Goal: Task Accomplishment & Management: Manage account settings

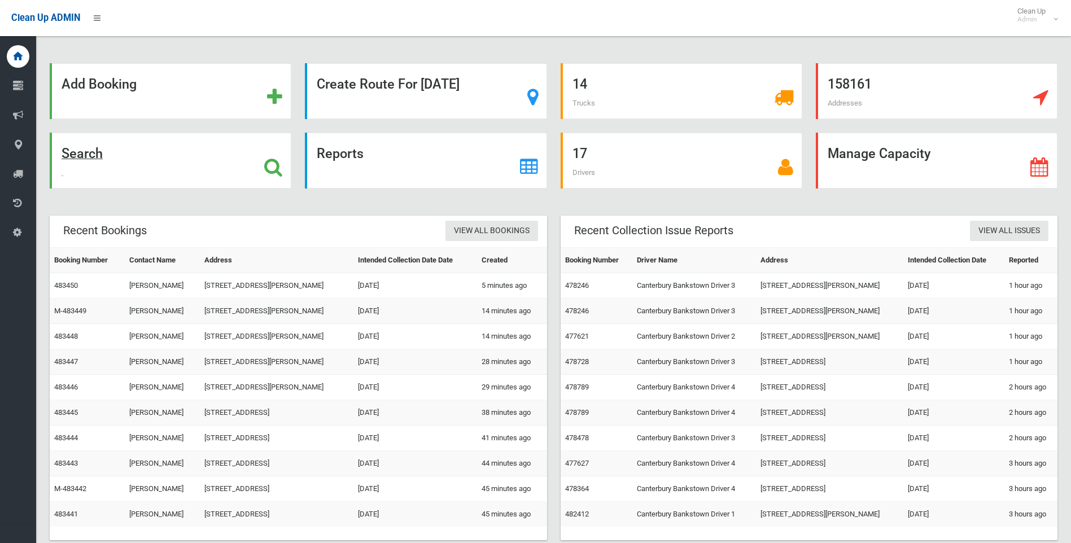
click at [280, 167] on icon at bounding box center [273, 167] width 18 height 19
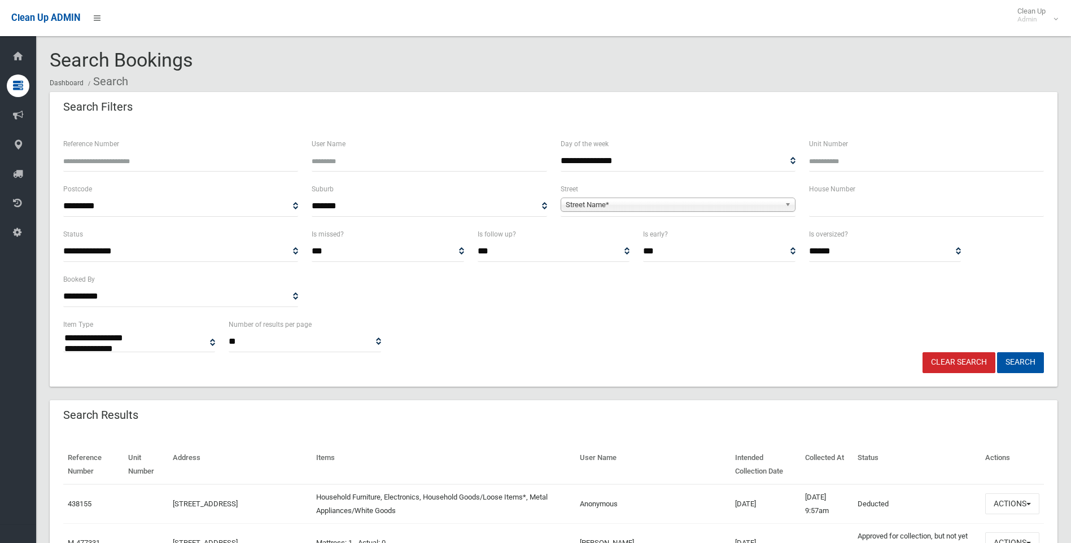
select select
click at [855, 214] on input "text" at bounding box center [926, 206] width 235 height 21
type input "*"
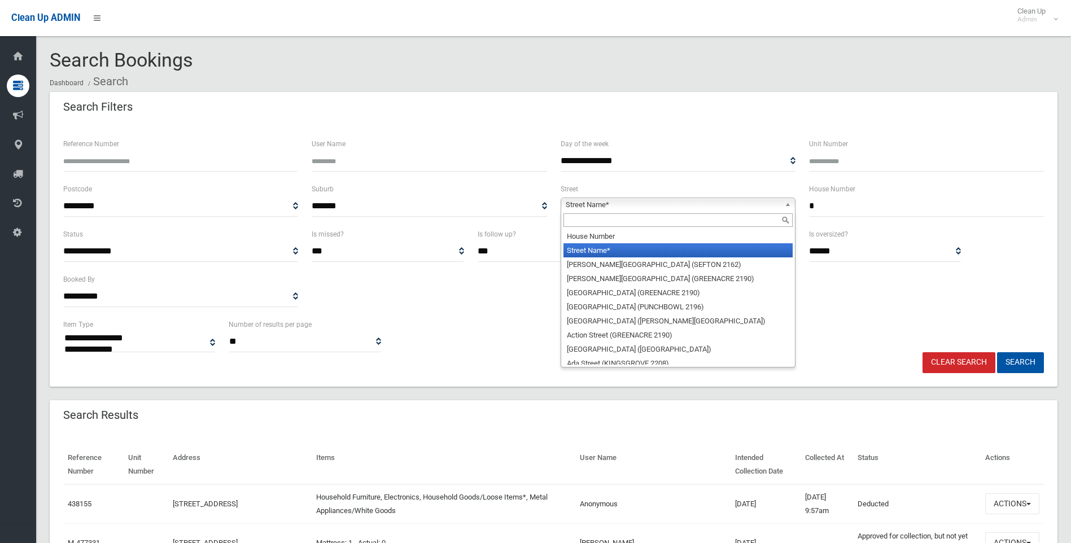
click at [731, 206] on span "Street Name*" at bounding box center [673, 205] width 215 height 14
click at [663, 217] on input "text" at bounding box center [677, 220] width 229 height 14
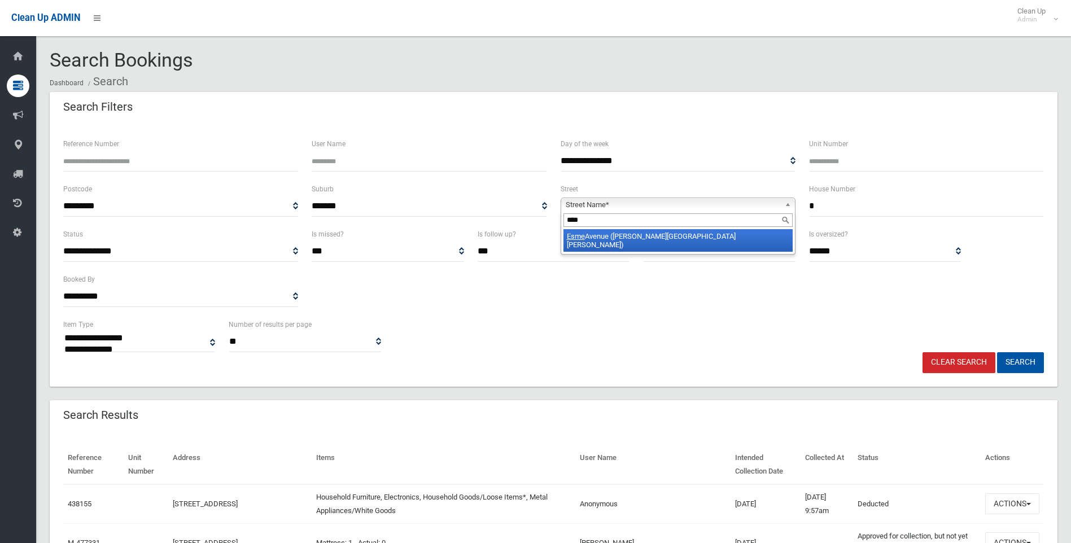
type input "****"
click at [677, 236] on li "Esme Avenue (CHESTER HILL 2162)" at bounding box center [677, 240] width 229 height 23
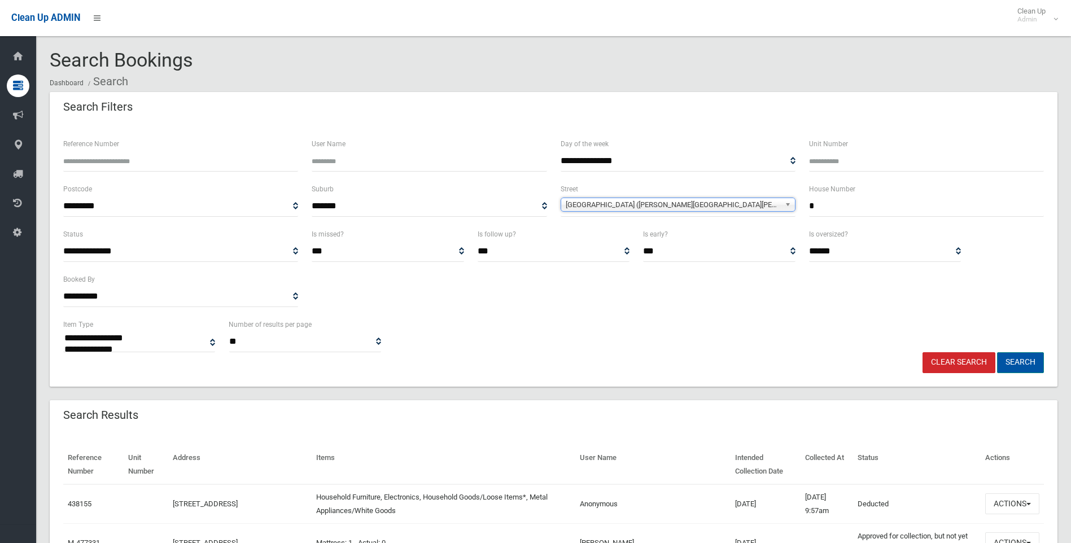
click at [1002, 359] on button "Search" at bounding box center [1020, 362] width 47 height 21
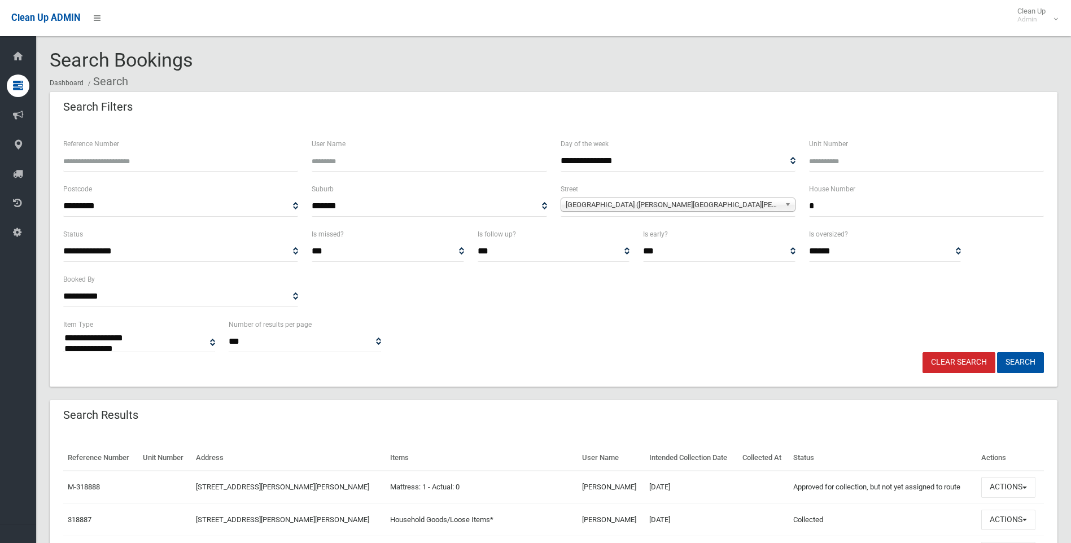
select select
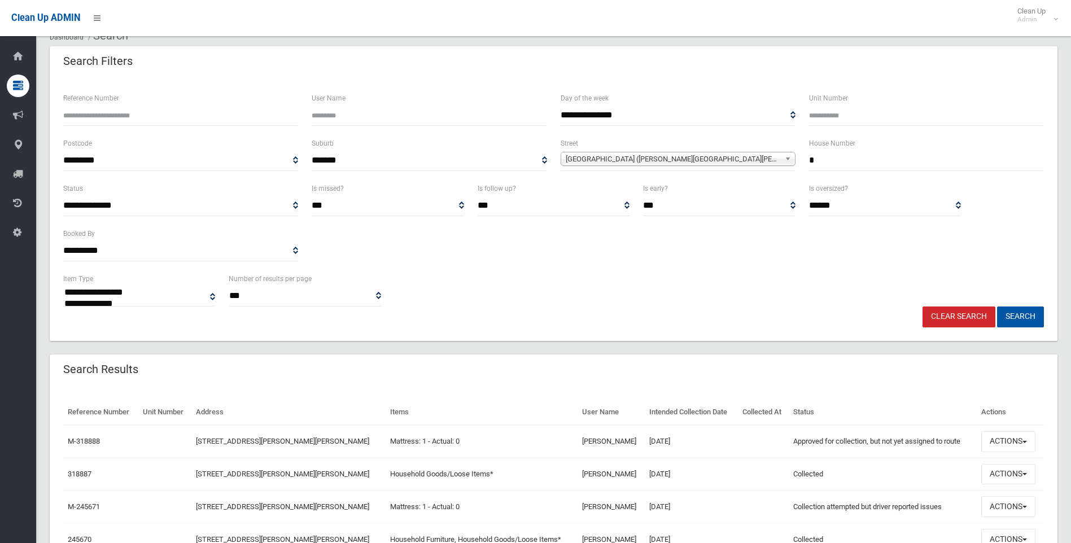
scroll to position [112, 0]
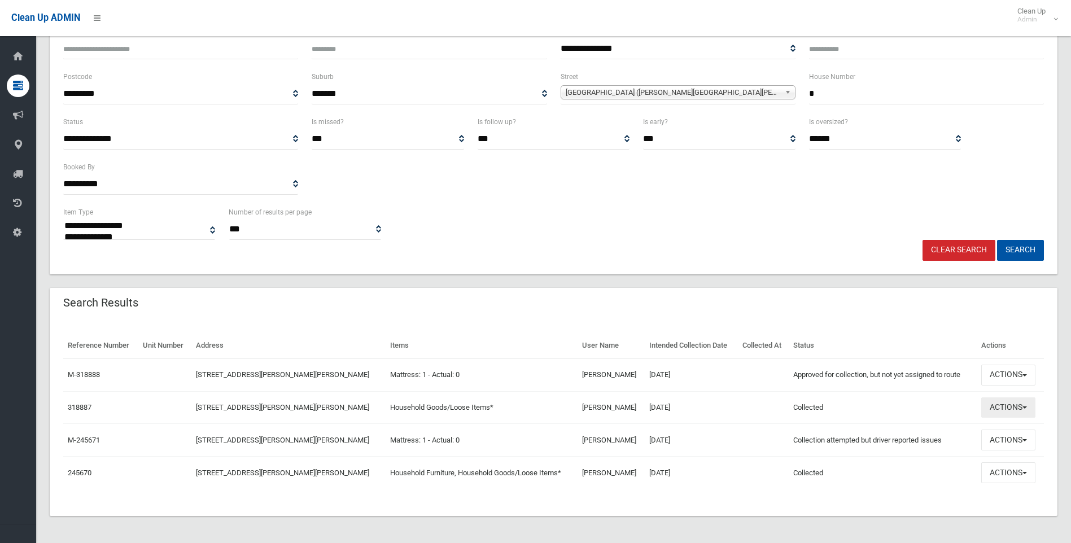
click at [1017, 403] on button "Actions" at bounding box center [1008, 407] width 54 height 21
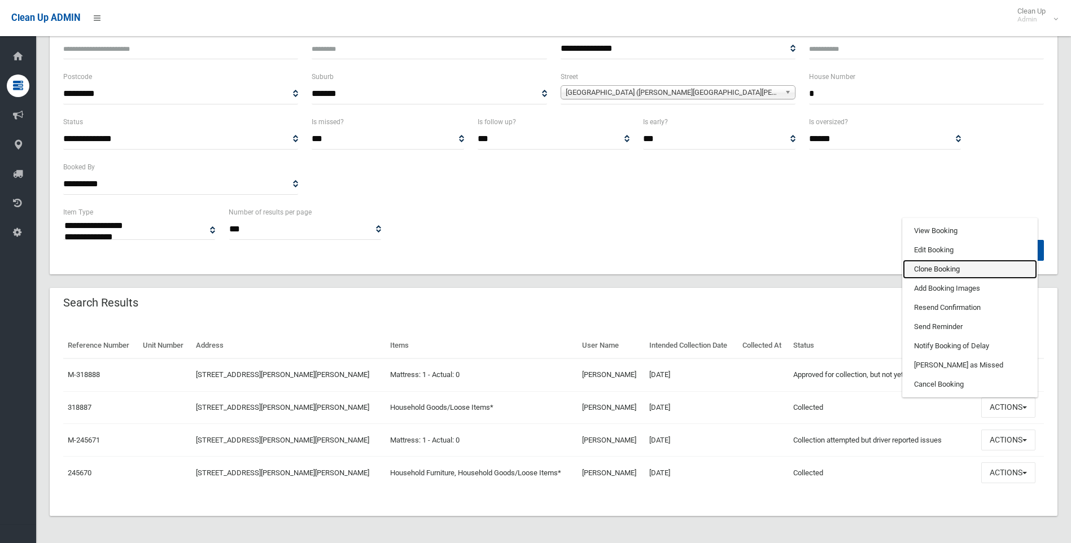
click at [920, 266] on link "Clone Booking" at bounding box center [970, 269] width 134 height 19
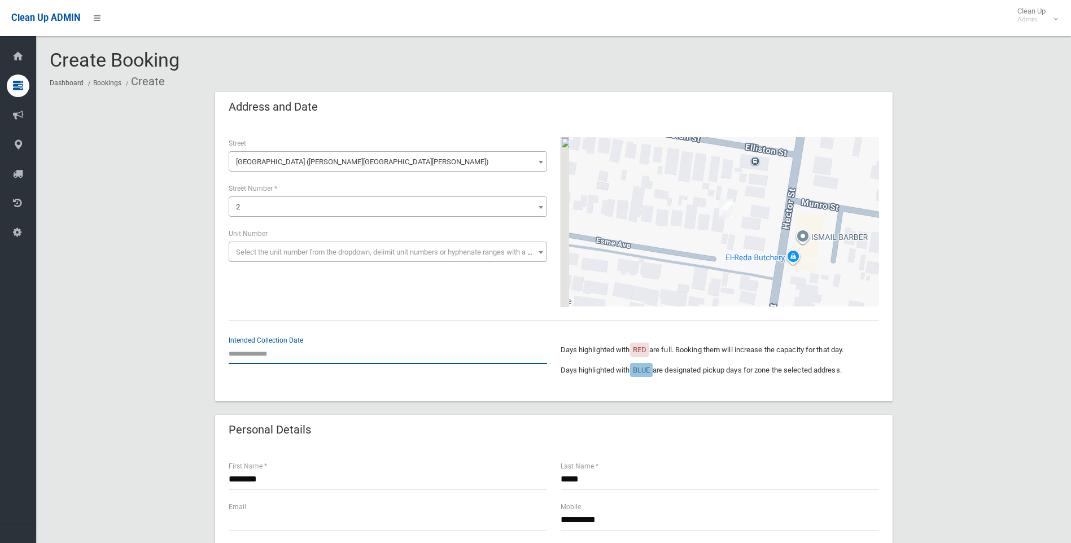
click at [284, 349] on input "text" at bounding box center [388, 353] width 318 height 21
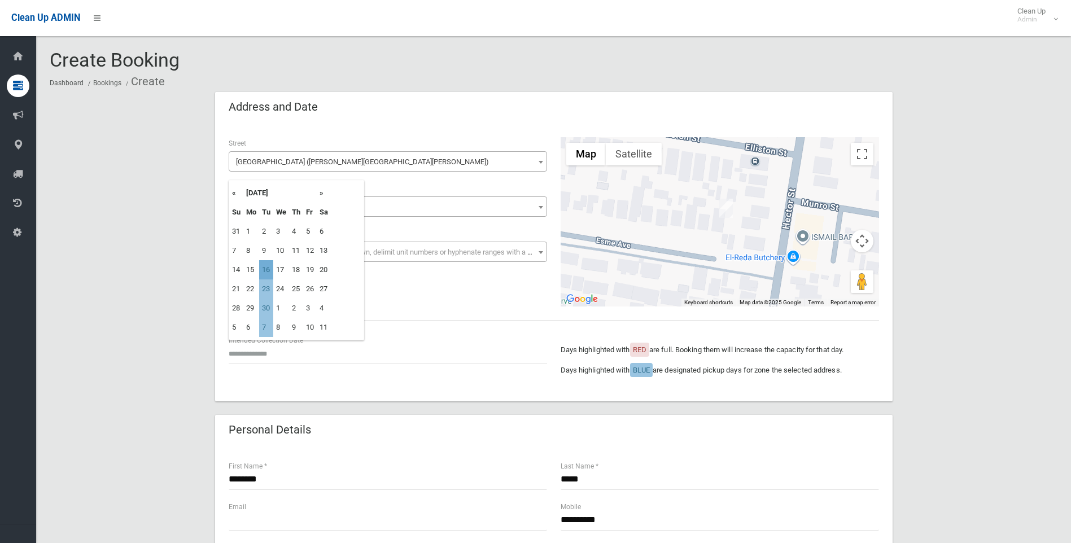
click at [267, 272] on td "16" at bounding box center [266, 269] width 14 height 19
type input "**********"
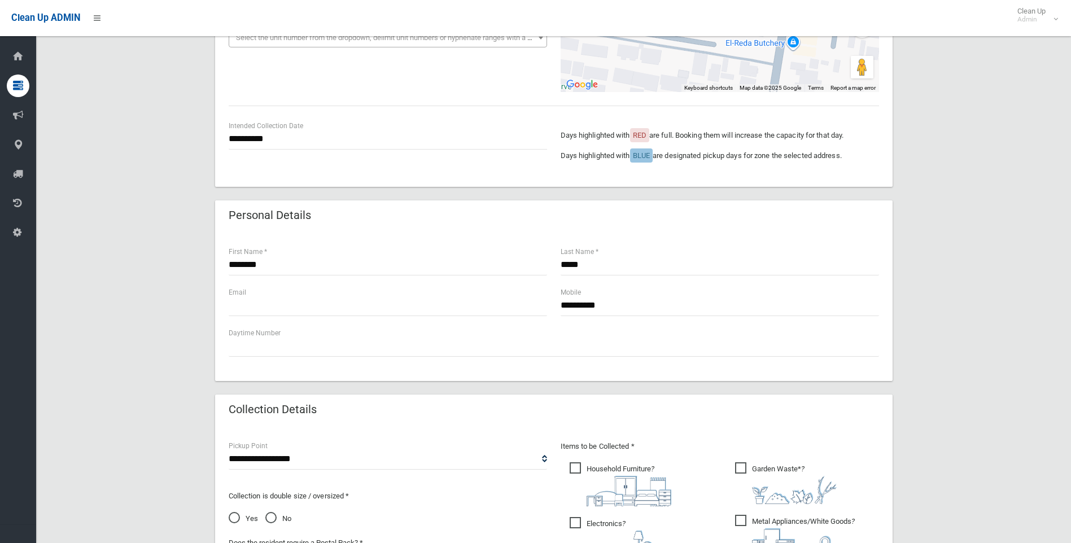
scroll to position [226, 0]
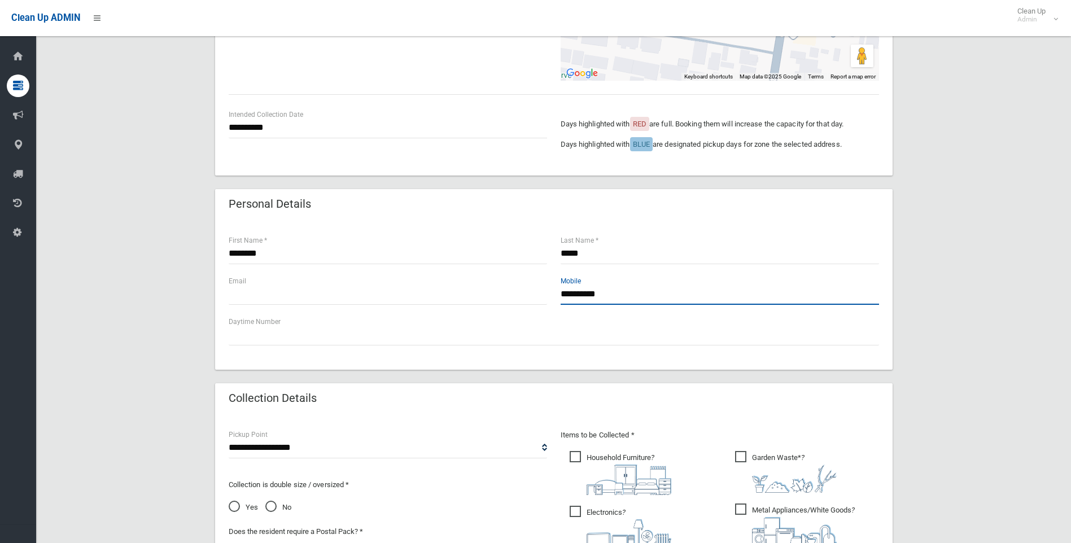
drag, startPoint x: 610, startPoint y: 296, endPoint x: 498, endPoint y: 290, distance: 112.5
click at [498, 290] on div "**********" at bounding box center [554, 295] width 664 height 41
paste input "**********"
type input "**********"
click at [371, 292] on input "text" at bounding box center [388, 294] width 318 height 21
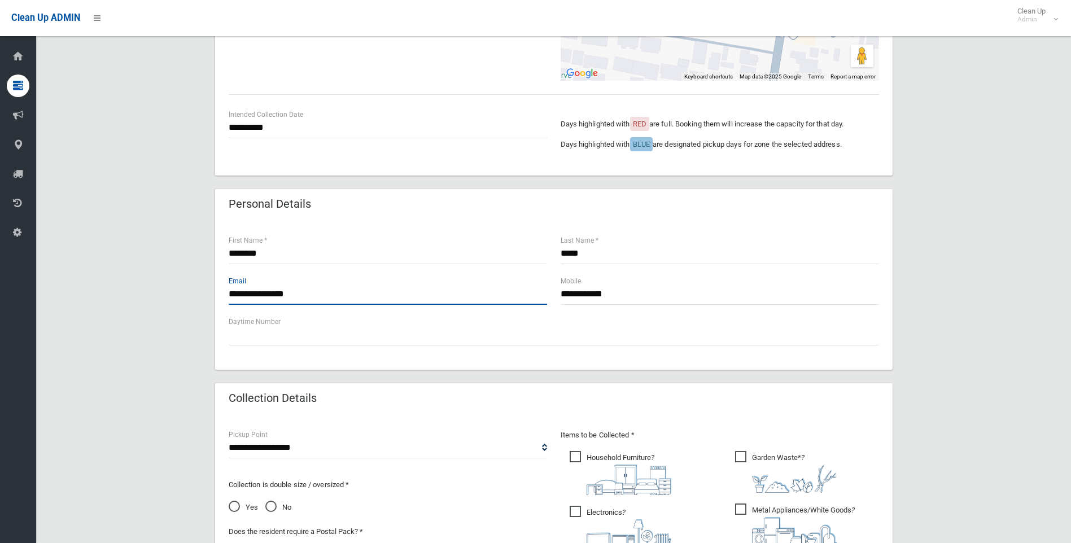
type input "**********"
click at [670, 231] on div "**********" at bounding box center [553, 295] width 677 height 149
click at [628, 217] on div "Personal Details" at bounding box center [553, 205] width 677 height 32
drag, startPoint x: 602, startPoint y: 250, endPoint x: 539, endPoint y: 251, distance: 62.7
click at [539, 251] on div "******** First Name * ***** Last Name *" at bounding box center [554, 254] width 664 height 41
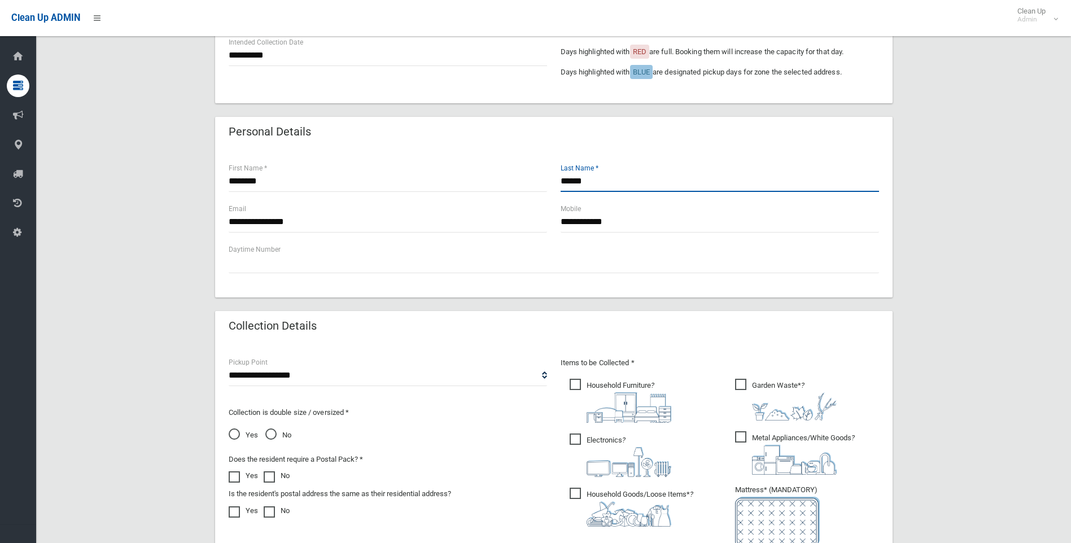
scroll to position [339, 0]
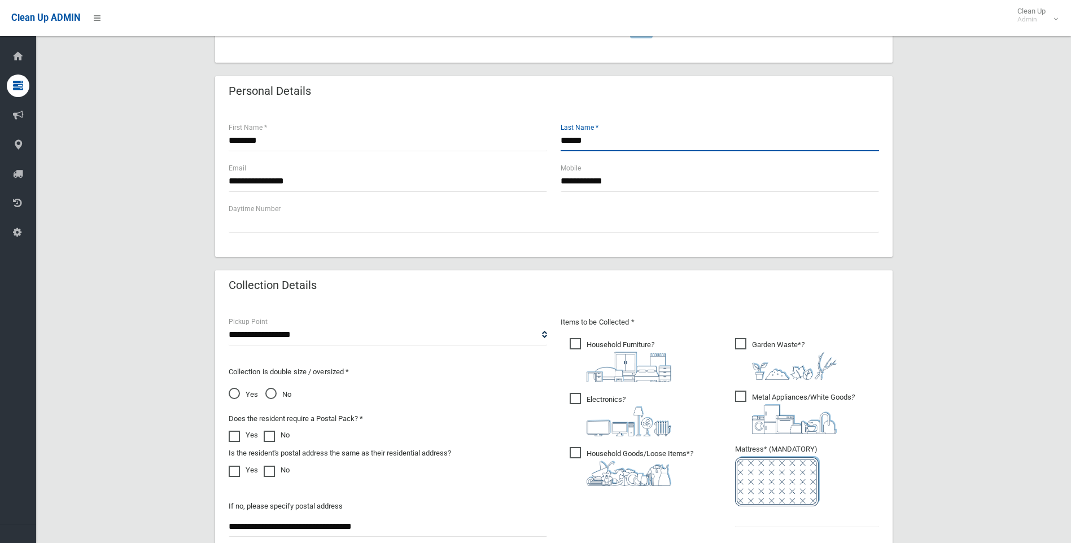
type input "******"
click at [578, 341] on span "Household Furniture ?" at bounding box center [621, 360] width 102 height 44
click at [576, 406] on span "Electronics ?" at bounding box center [621, 414] width 102 height 43
click at [740, 393] on span "Metal Appliances/White Goods ?" at bounding box center [795, 412] width 120 height 43
click at [743, 341] on span "Garden Waste* ?" at bounding box center [786, 359] width 102 height 42
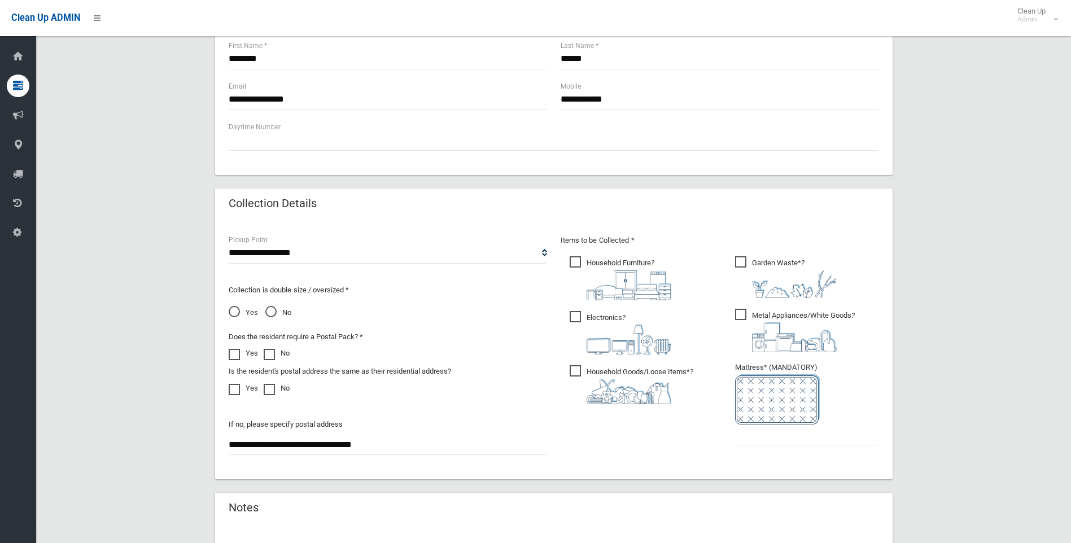
scroll to position [565, 0]
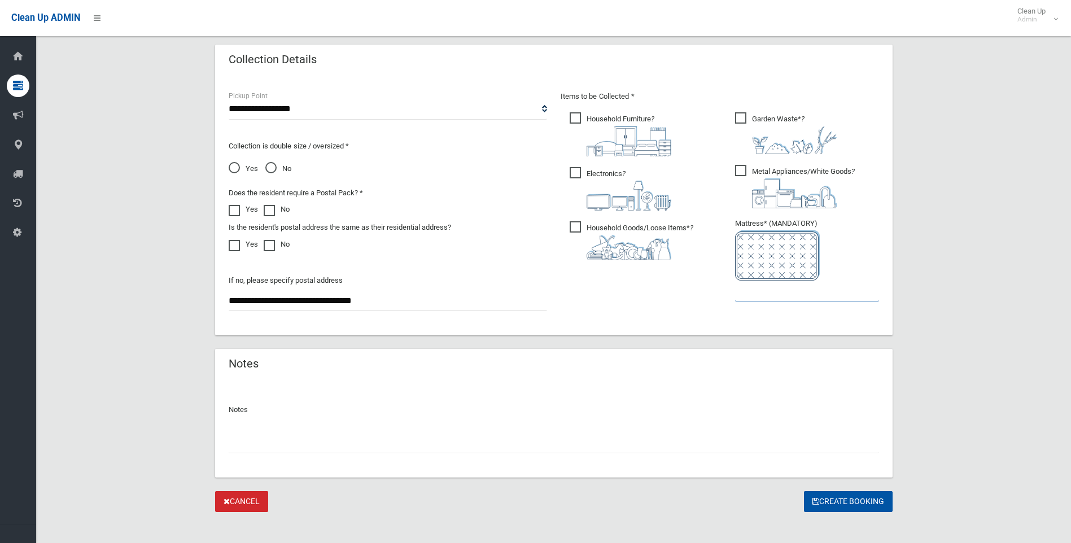
click at [757, 293] on input "text" at bounding box center [807, 291] width 144 height 21
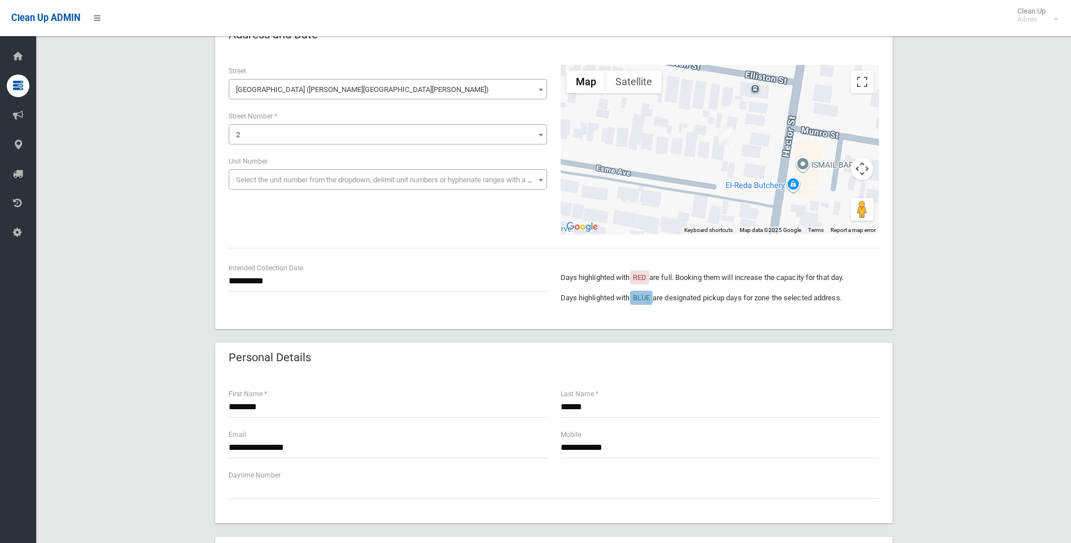
scroll to position [574, 0]
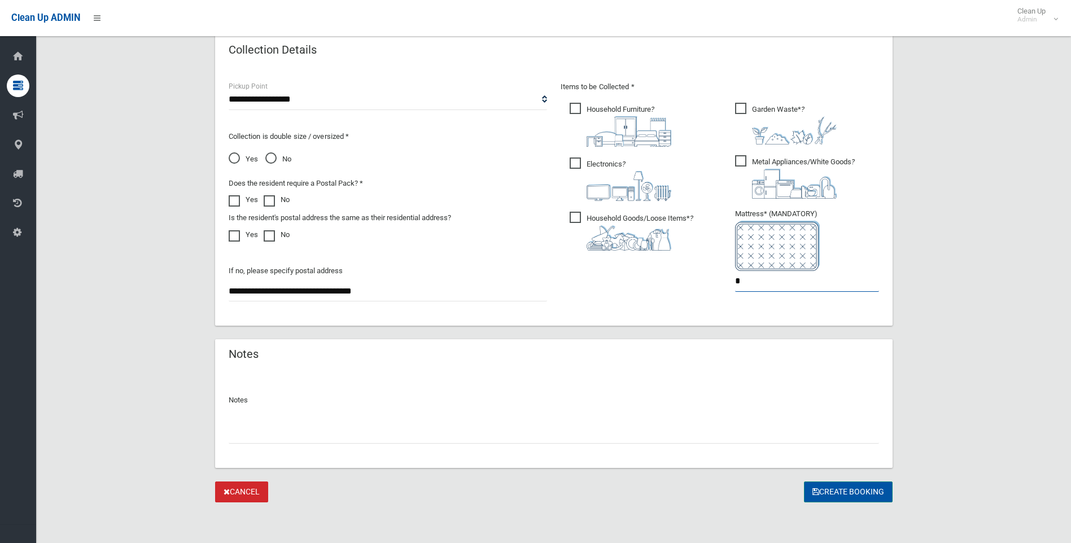
type input "*"
click at [872, 495] on button "Create Booking" at bounding box center [848, 492] width 89 height 21
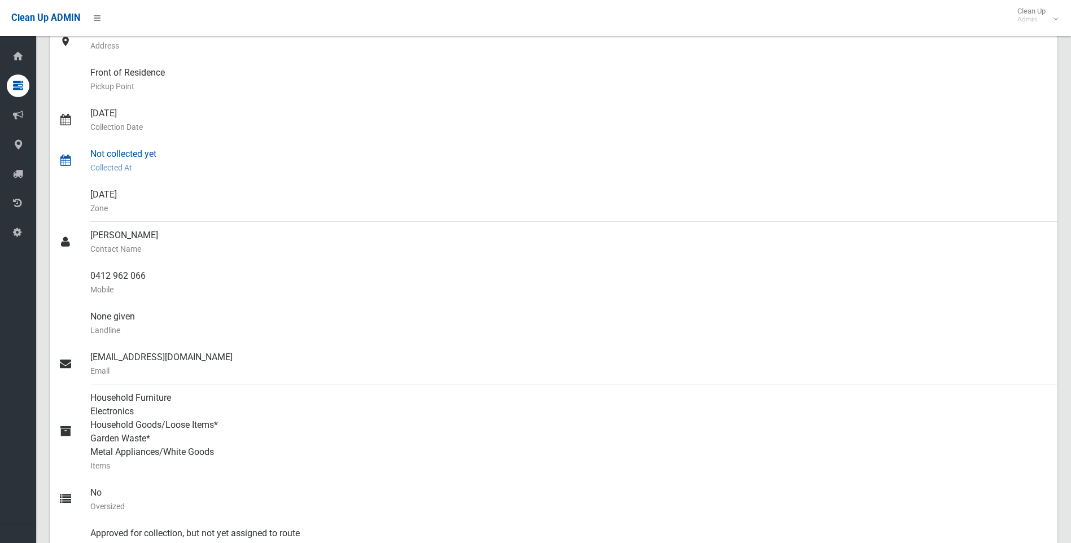
scroll to position [339, 0]
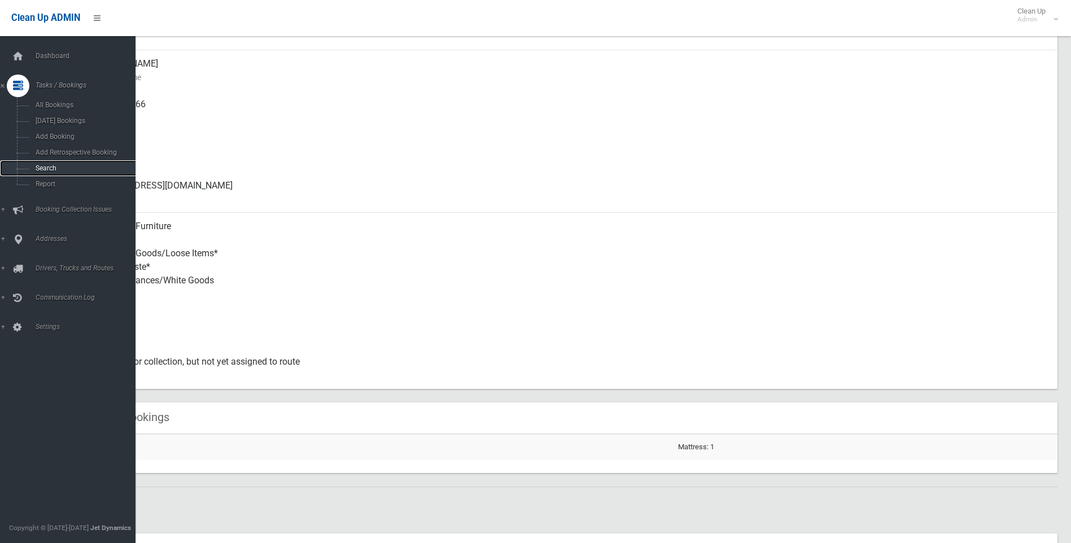
click at [55, 165] on span "Search" at bounding box center [83, 168] width 102 height 8
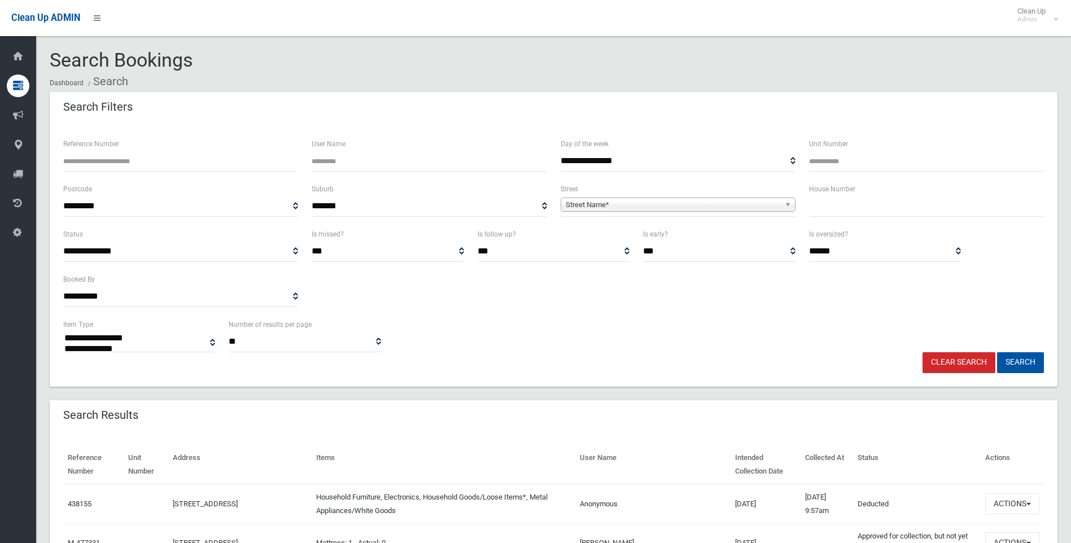
select select
click at [904, 204] on input "text" at bounding box center [926, 206] width 235 height 21
type input "**"
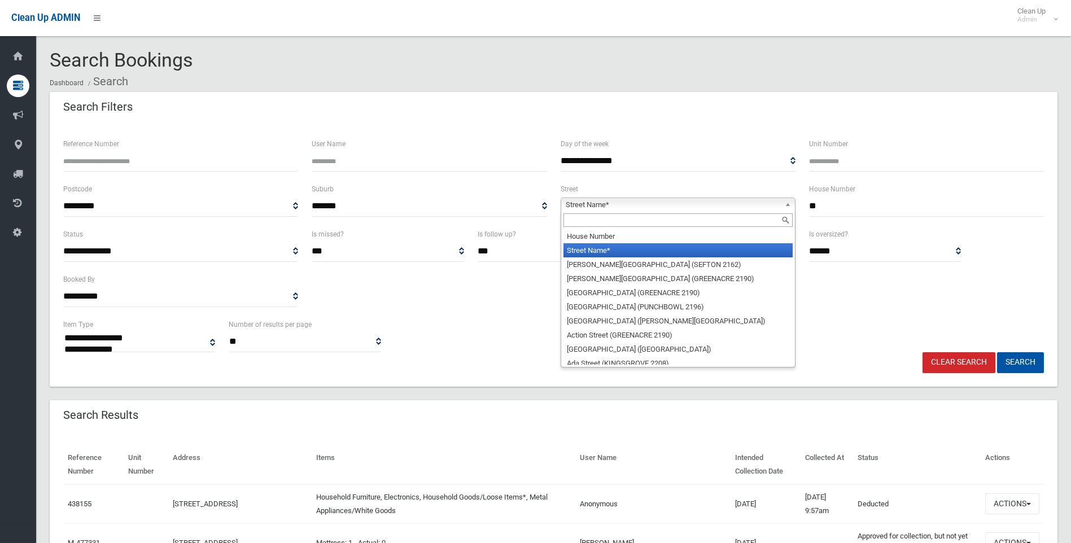
drag, startPoint x: 701, startPoint y: 202, endPoint x: 675, endPoint y: 216, distance: 29.6
click at [701, 203] on span "Street Name*" at bounding box center [673, 205] width 215 height 14
click at [655, 218] on input "text" at bounding box center [677, 220] width 229 height 14
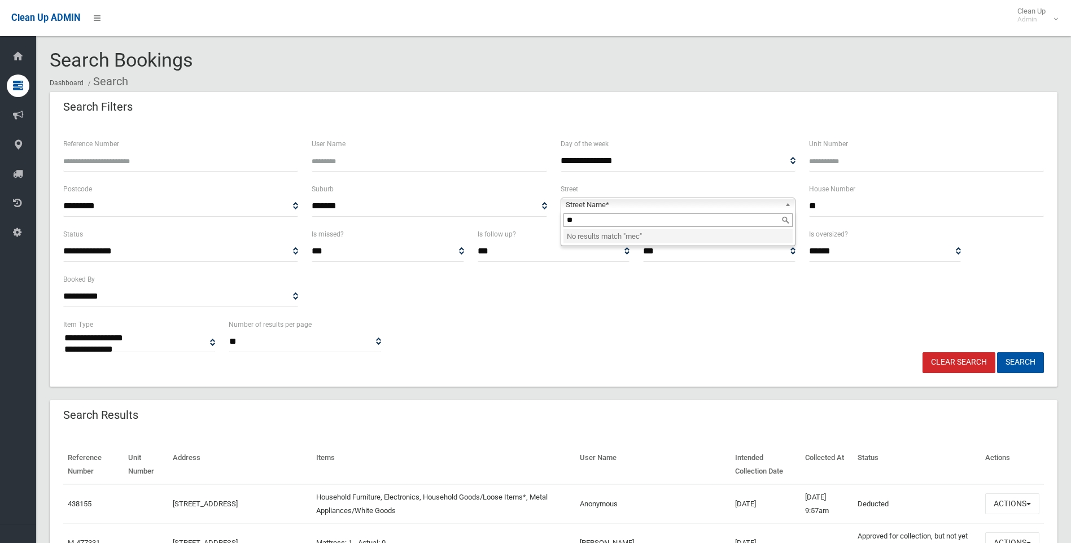
type input "*"
type input "****"
click at [649, 255] on li "Mess iter Street (CAMPSIE 2194)" at bounding box center [677, 250] width 229 height 14
click at [1020, 370] on button "Search" at bounding box center [1020, 362] width 47 height 21
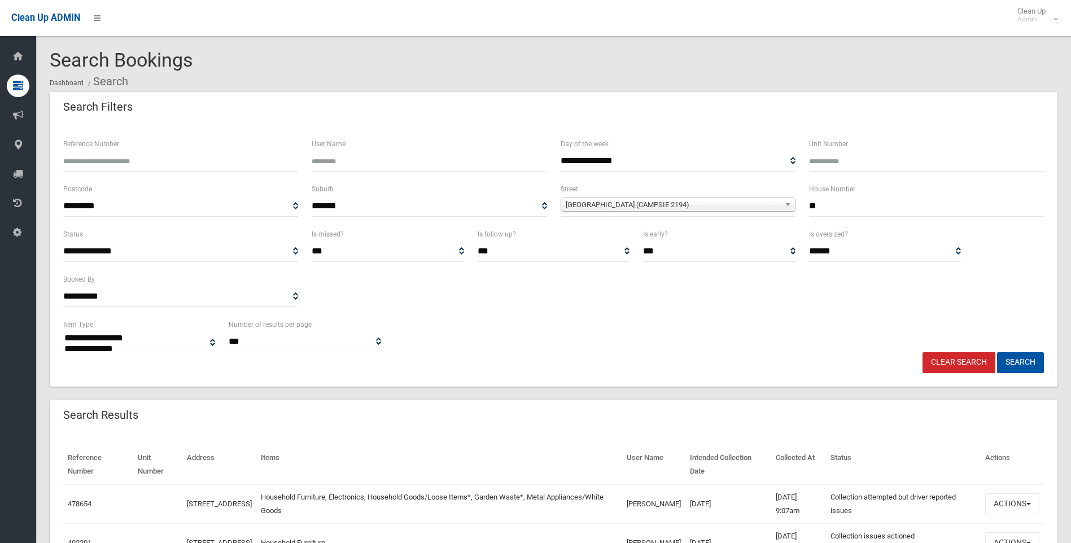
select select
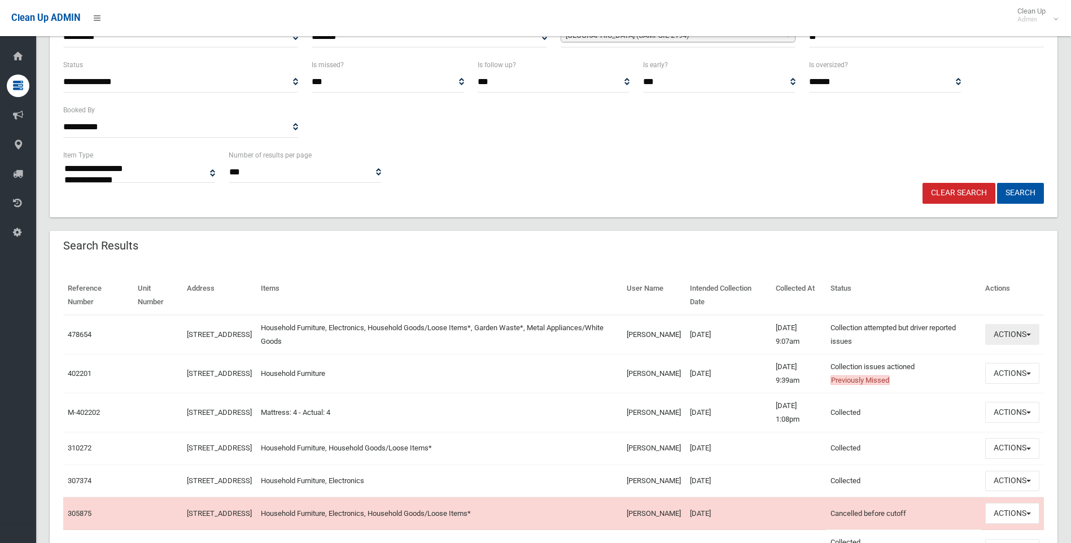
click at [1018, 336] on button "Actions" at bounding box center [1012, 334] width 54 height 21
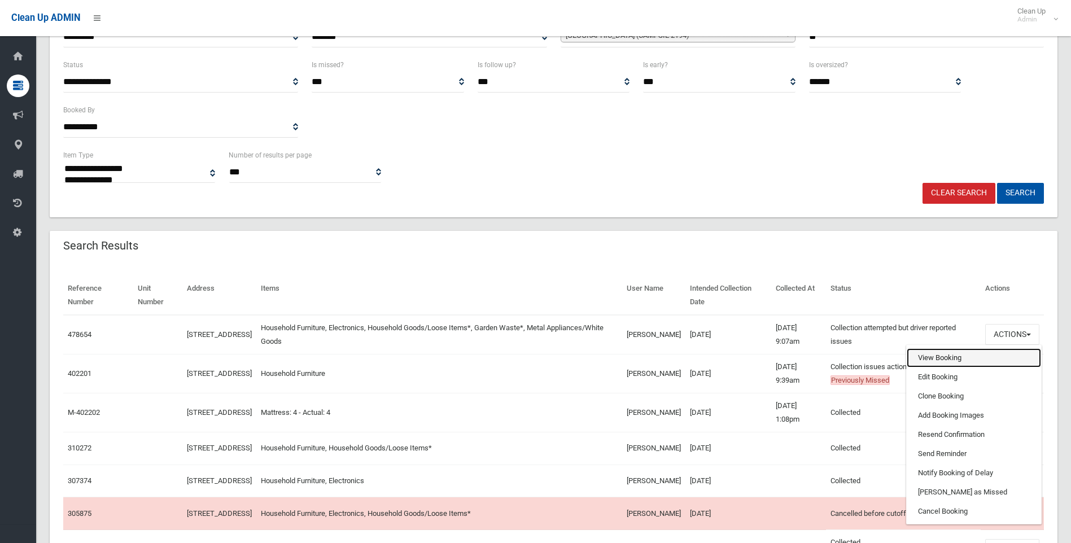
click at [936, 360] on link "View Booking" at bounding box center [974, 357] width 134 height 19
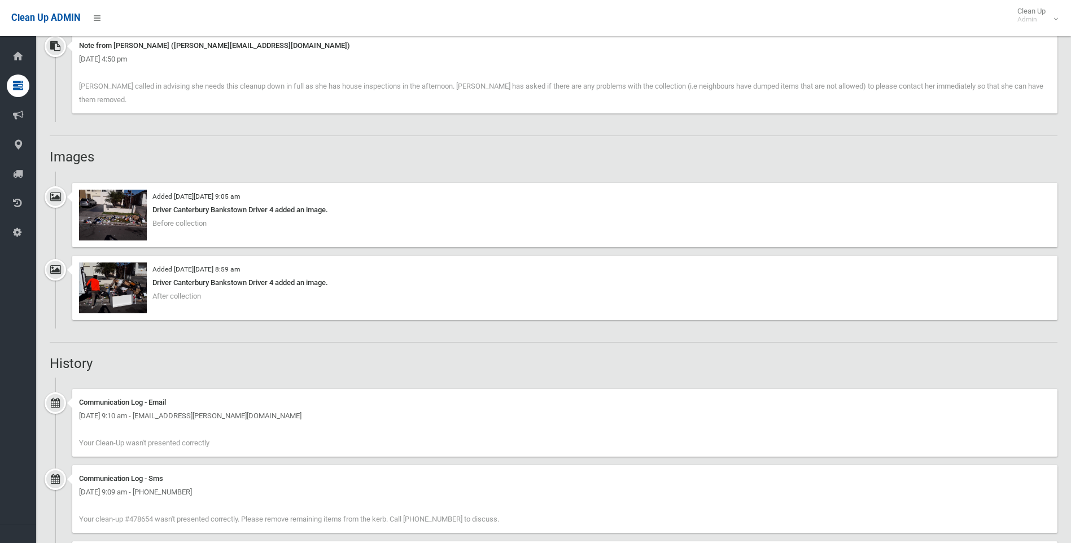
scroll to position [790, 0]
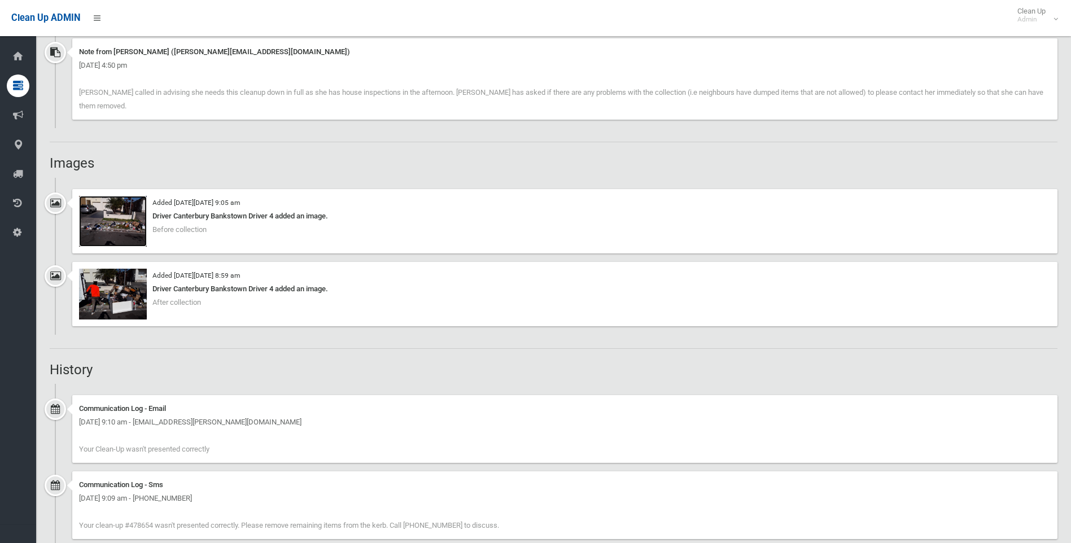
click at [97, 225] on img at bounding box center [113, 221] width 68 height 51
click at [98, 278] on img at bounding box center [113, 294] width 68 height 51
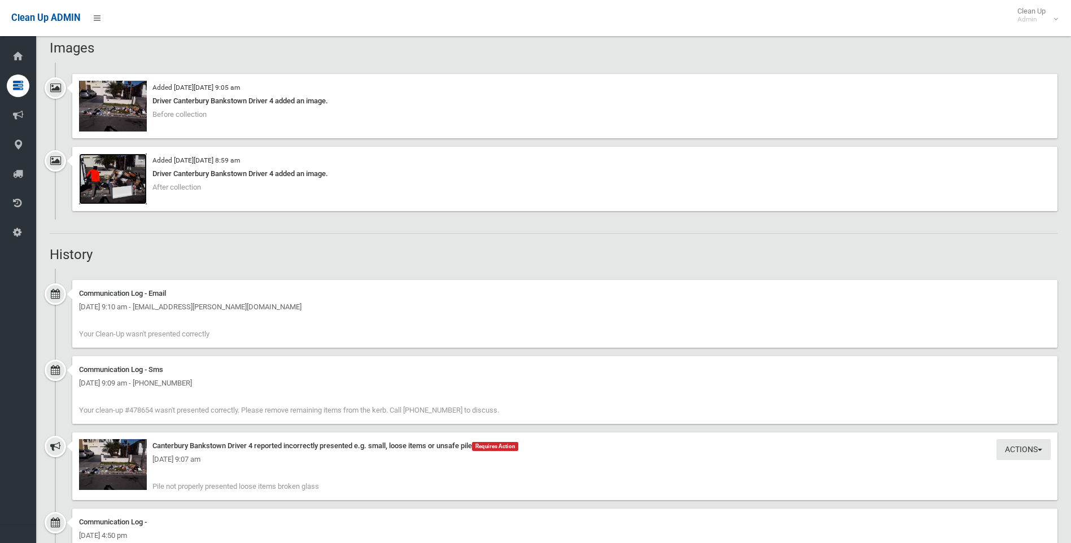
scroll to position [960, 0]
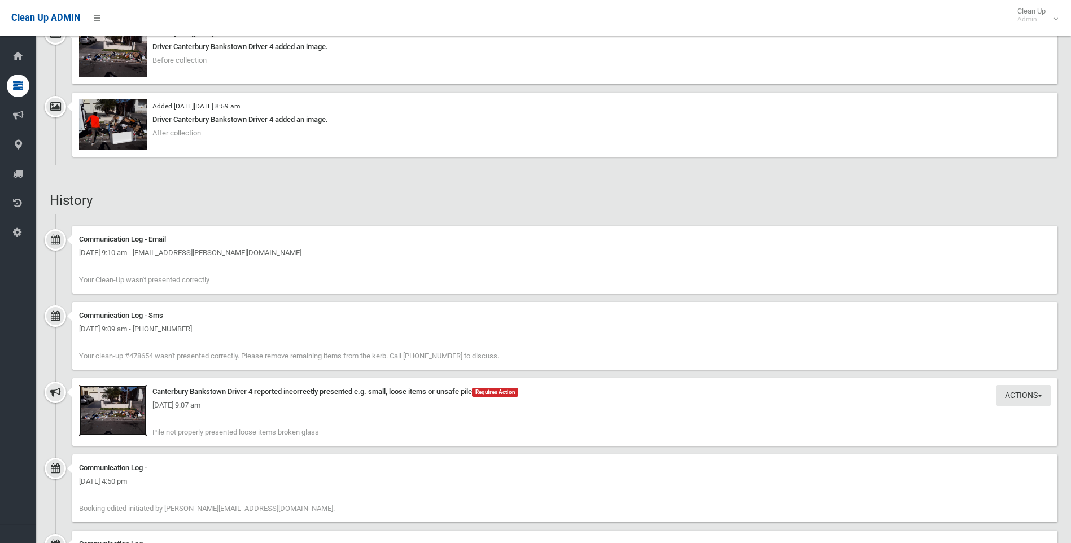
click at [98, 399] on img at bounding box center [113, 410] width 68 height 51
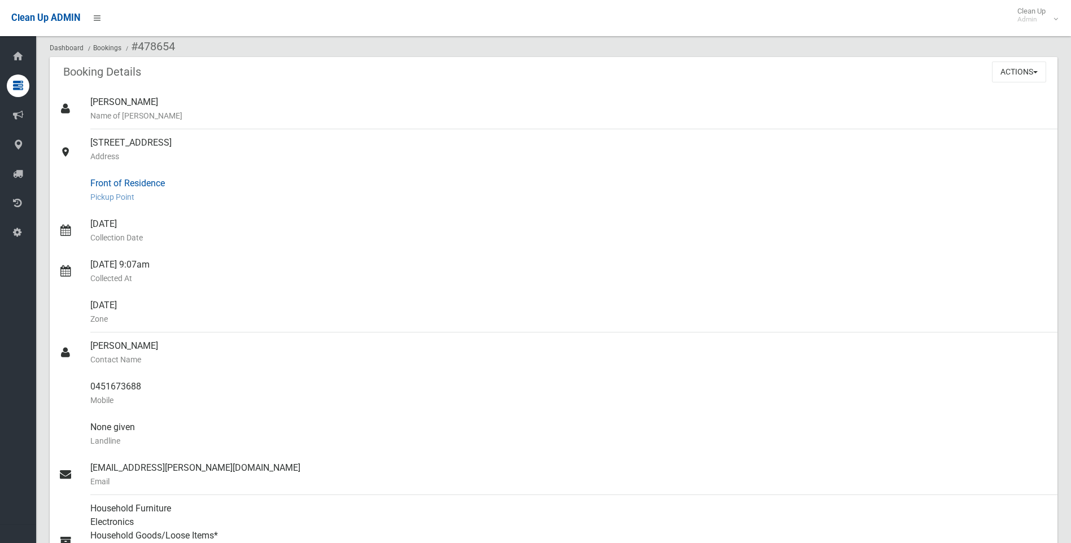
scroll to position [0, 0]
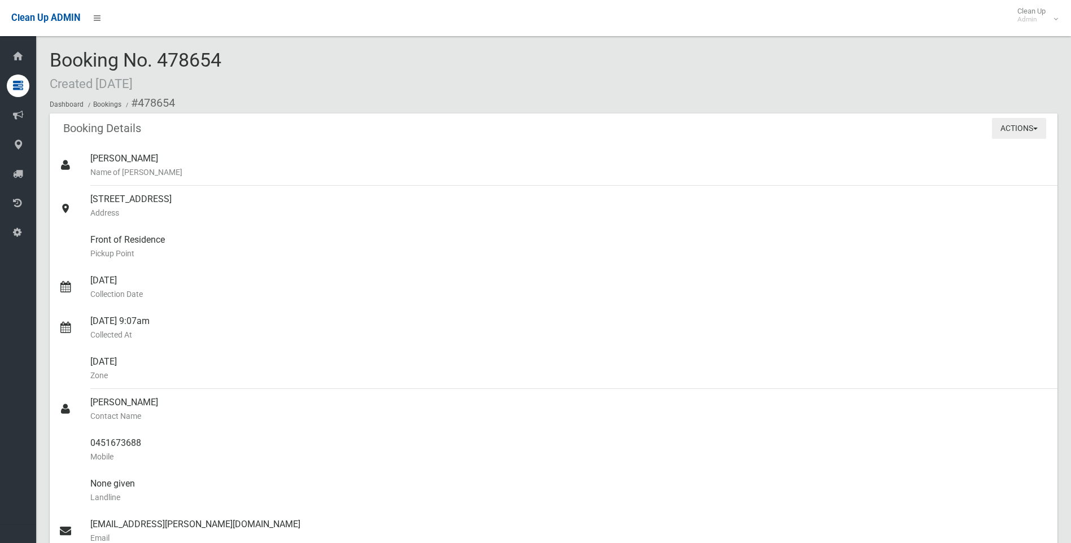
click at [1006, 135] on button "Actions" at bounding box center [1019, 128] width 54 height 21
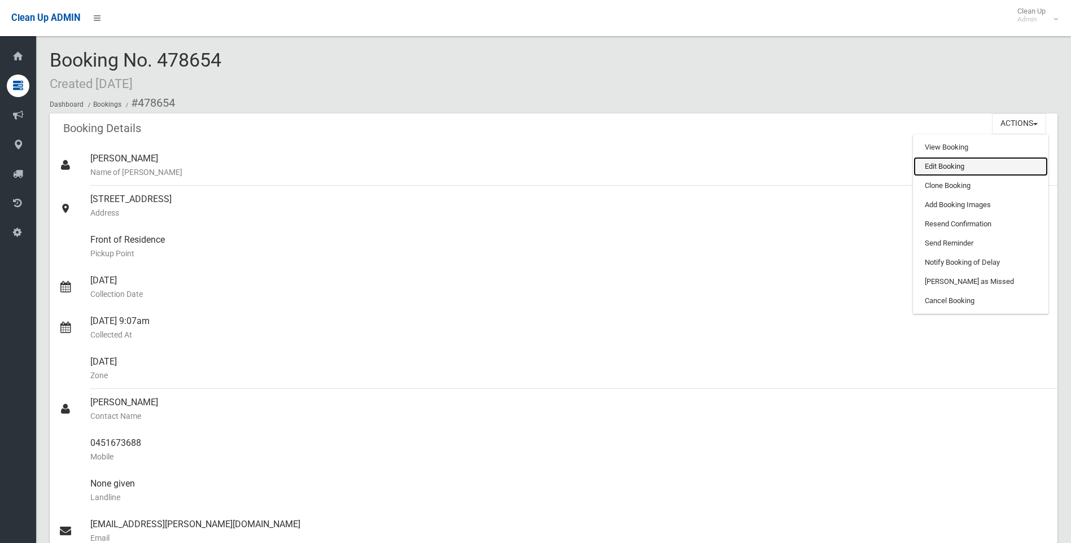
click at [954, 172] on link "Edit Booking" at bounding box center [980, 166] width 134 height 19
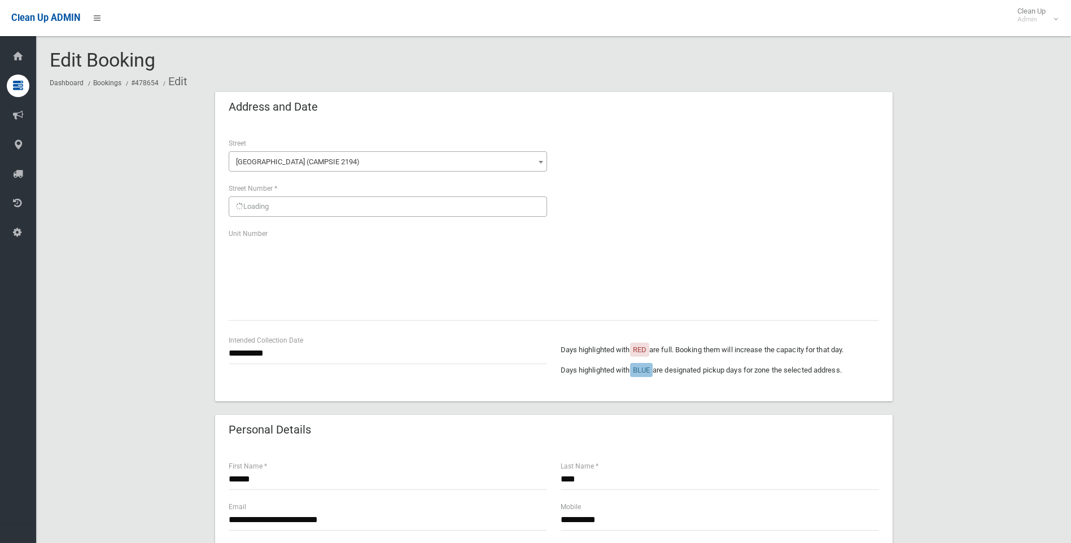
scroll to position [686, 0]
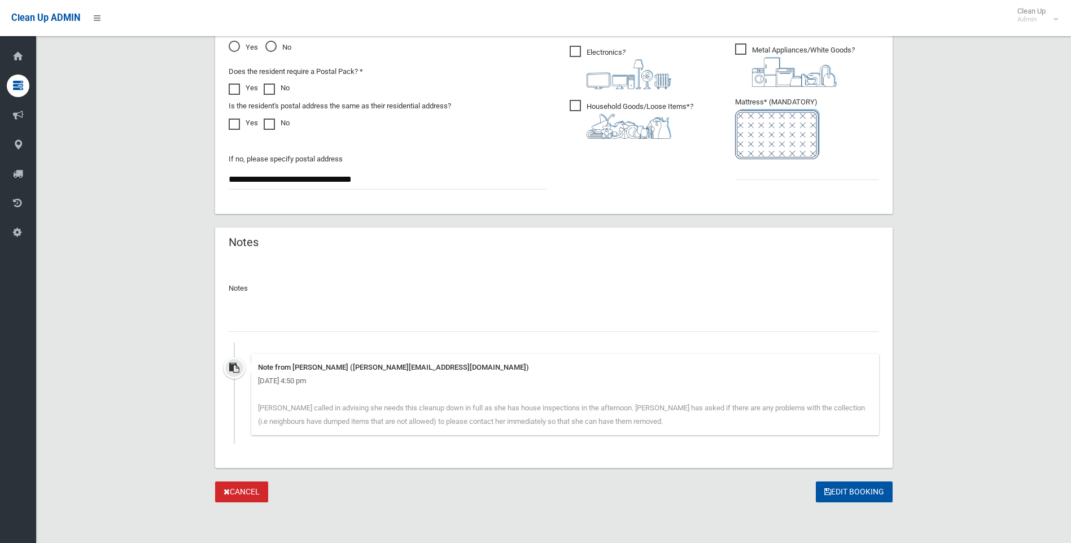
click at [290, 314] on input "text" at bounding box center [554, 321] width 650 height 21
paste input "**********"
type input "**********"
click at [773, 168] on input "text" at bounding box center [807, 169] width 144 height 21
type input "*"
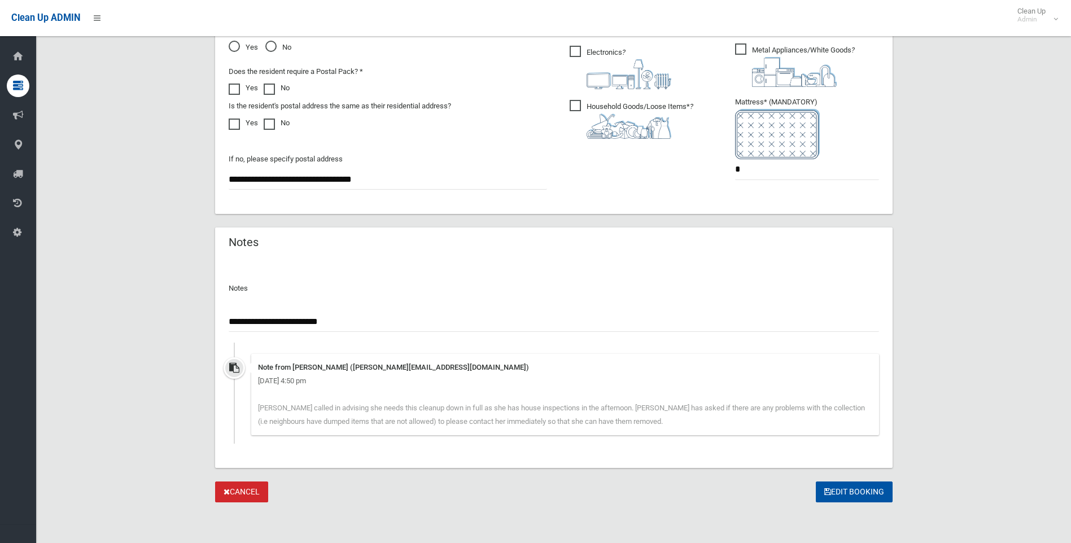
click at [344, 316] on input "**********" at bounding box center [554, 321] width 650 height 21
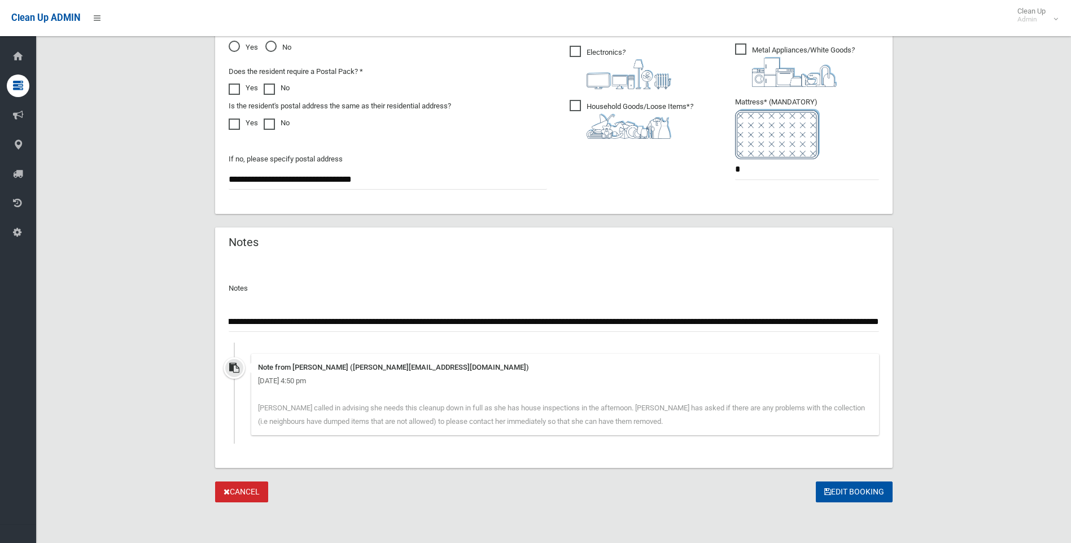
scroll to position [0, 359]
type input "**********"
click at [872, 496] on button "Edit Booking" at bounding box center [854, 492] width 77 height 21
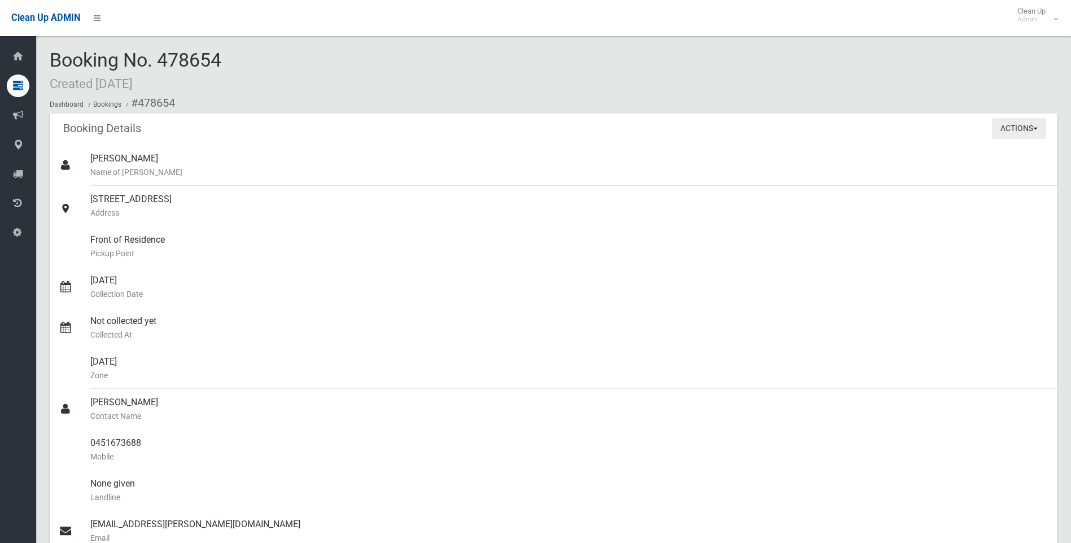
click at [1022, 121] on button "Actions" at bounding box center [1019, 128] width 54 height 21
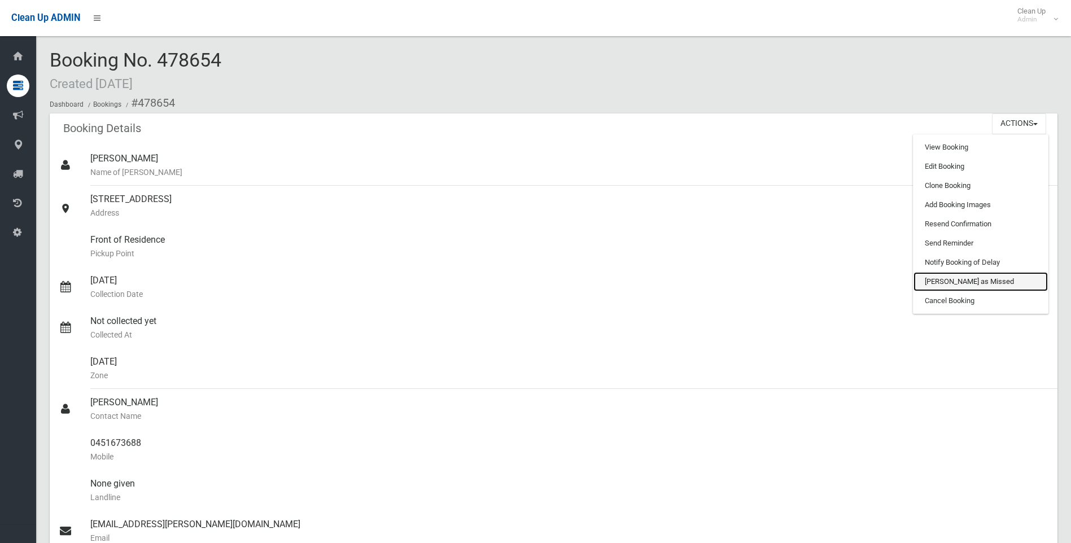
click at [958, 279] on link "Mark as Missed" at bounding box center [980, 281] width 134 height 19
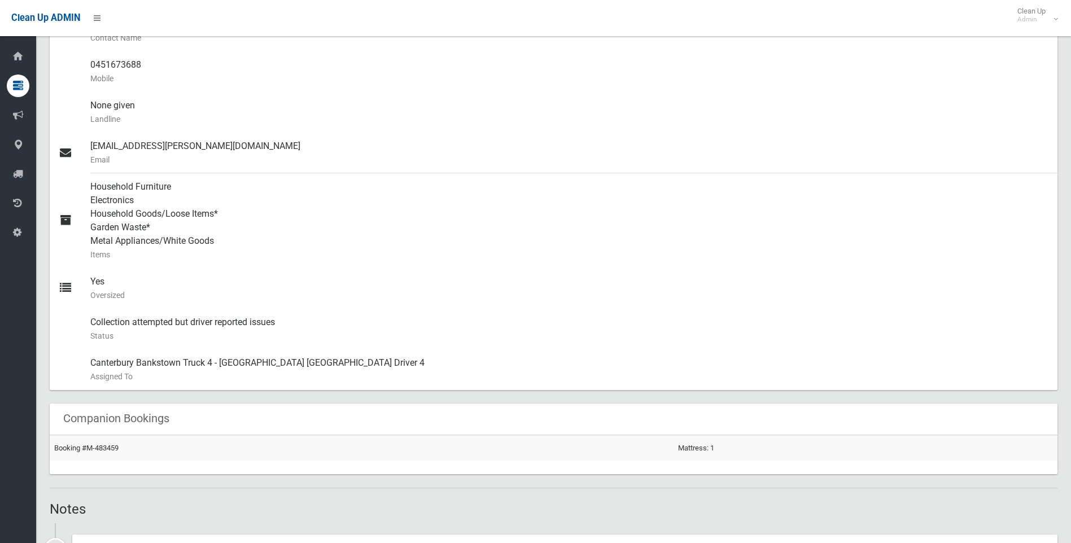
scroll to position [565, 0]
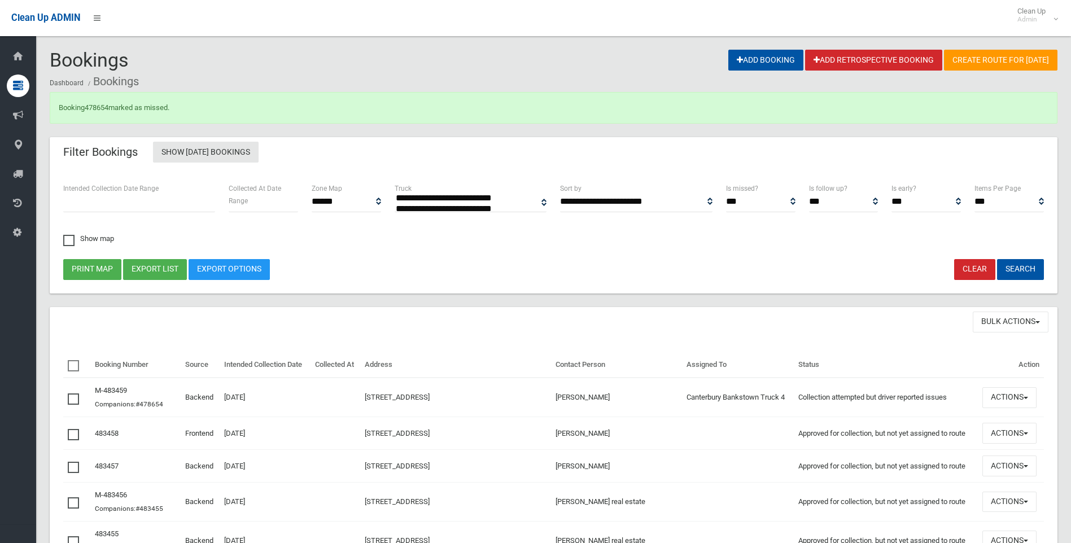
select select
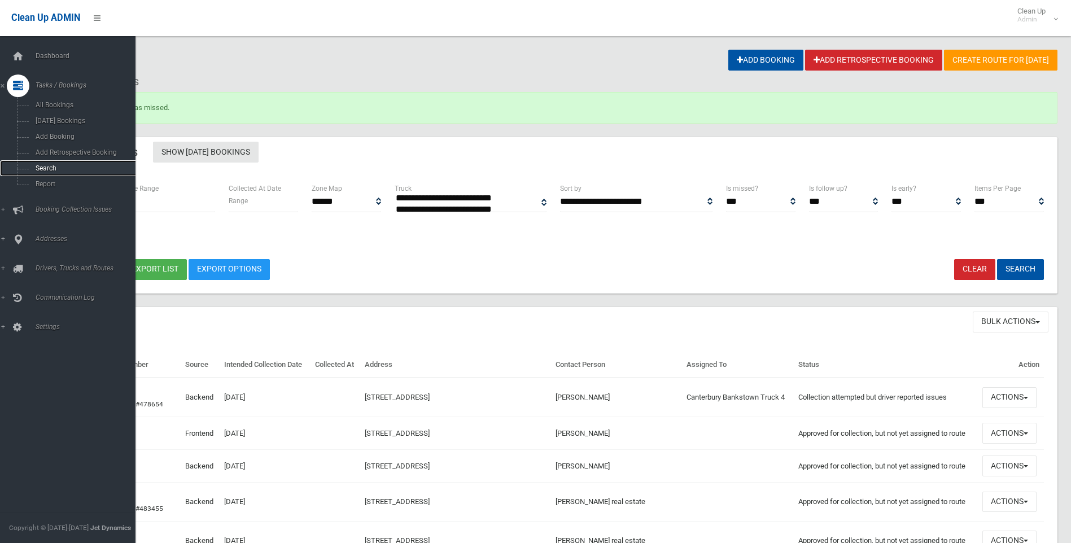
click at [28, 168] on link "Search" at bounding box center [72, 168] width 144 height 16
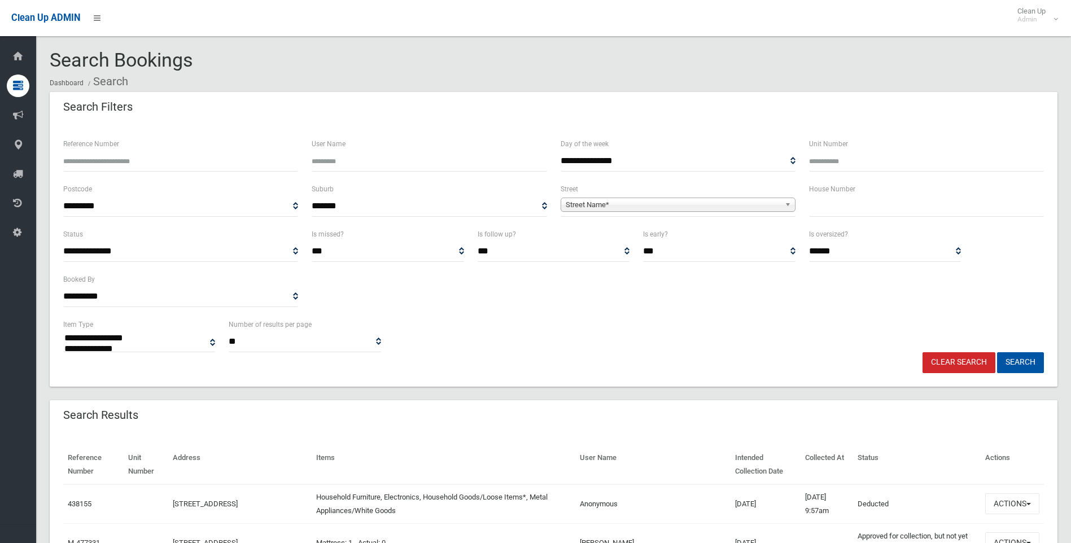
select select
click at [840, 204] on input "text" at bounding box center [926, 206] width 235 height 21
type input "**"
click at [735, 197] on span "**********" at bounding box center [678, 206] width 235 height 21
click at [730, 206] on span "Street Name*" at bounding box center [673, 205] width 215 height 14
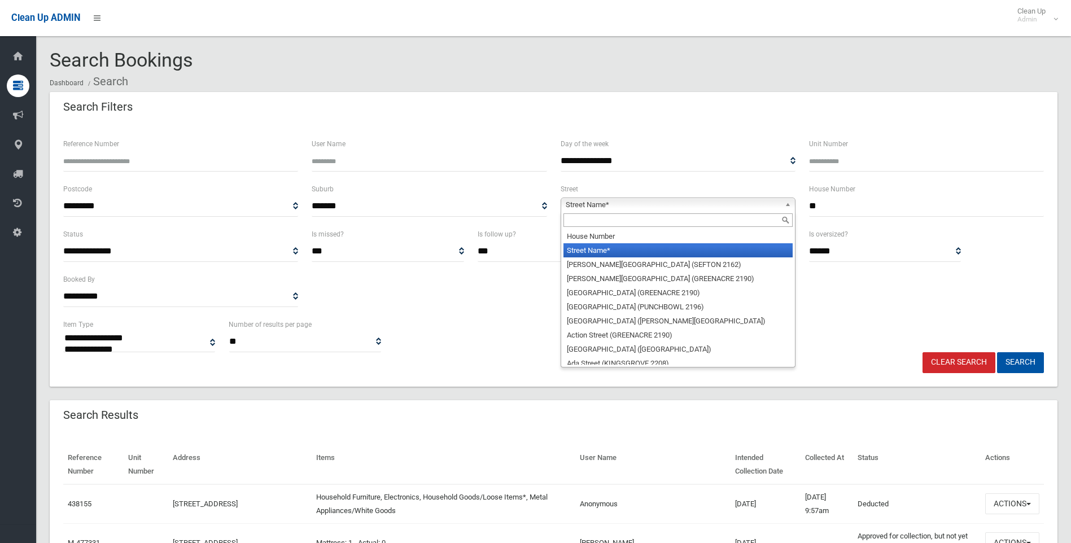
click at [652, 228] on div at bounding box center [678, 220] width 234 height 18
click at [645, 221] on input "text" at bounding box center [677, 220] width 229 height 14
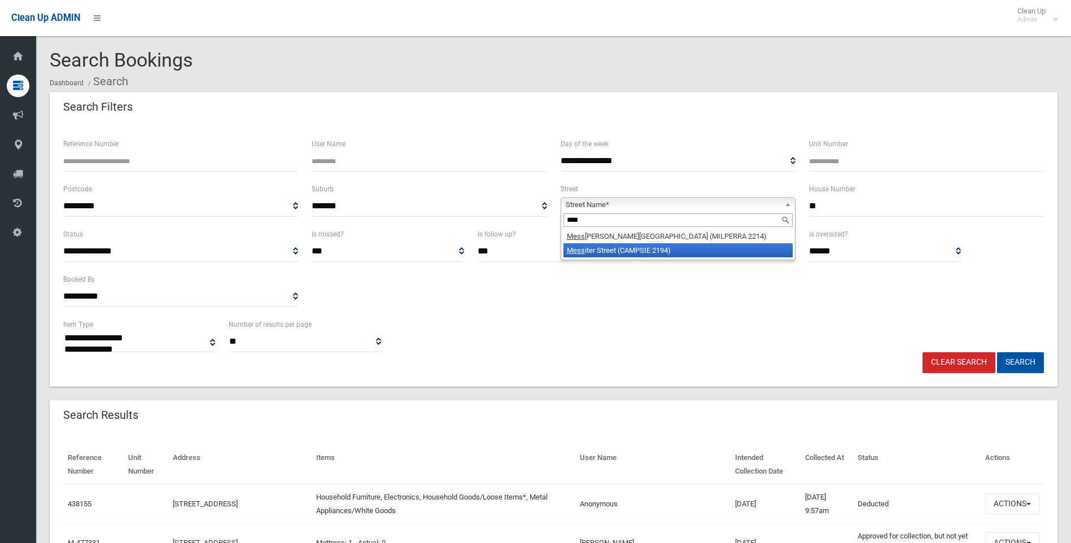
type input "****"
click at [642, 249] on li "Mess iter Street (CAMPSIE 2194)" at bounding box center [677, 250] width 229 height 14
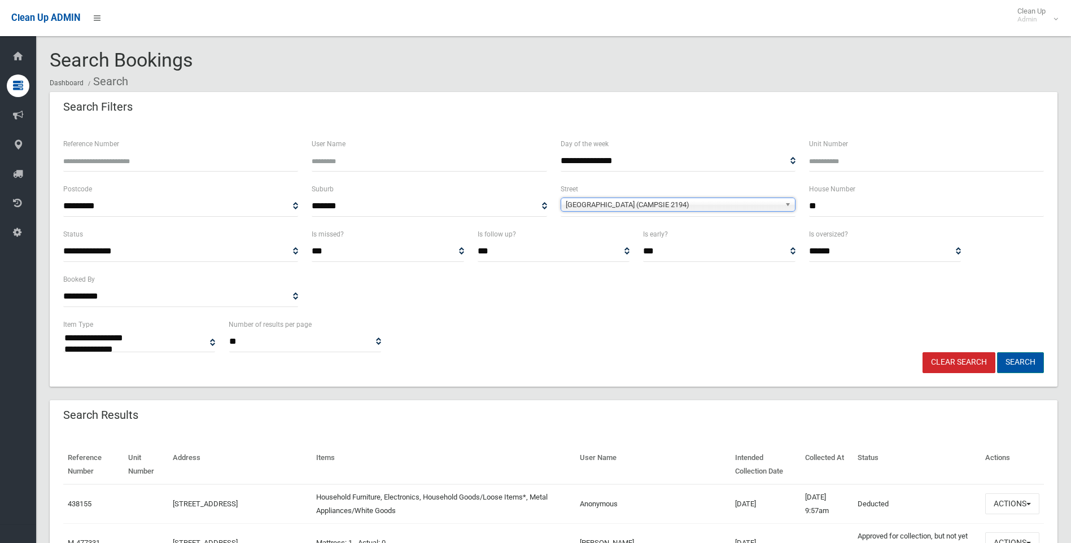
drag, startPoint x: 1024, startPoint y: 359, endPoint x: 1017, endPoint y: 359, distance: 6.8
click at [1023, 359] on button "Search" at bounding box center [1020, 362] width 47 height 21
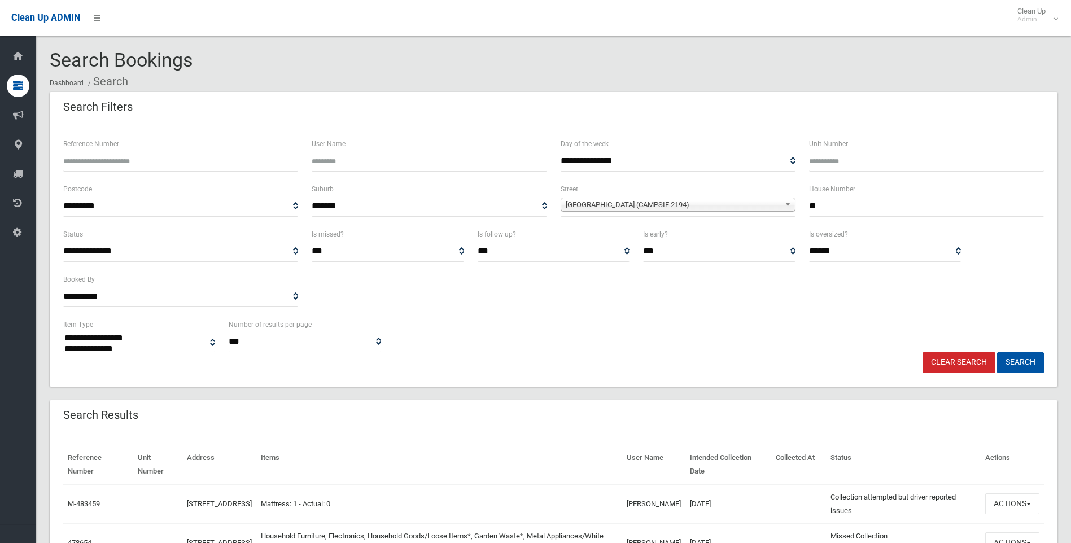
select select
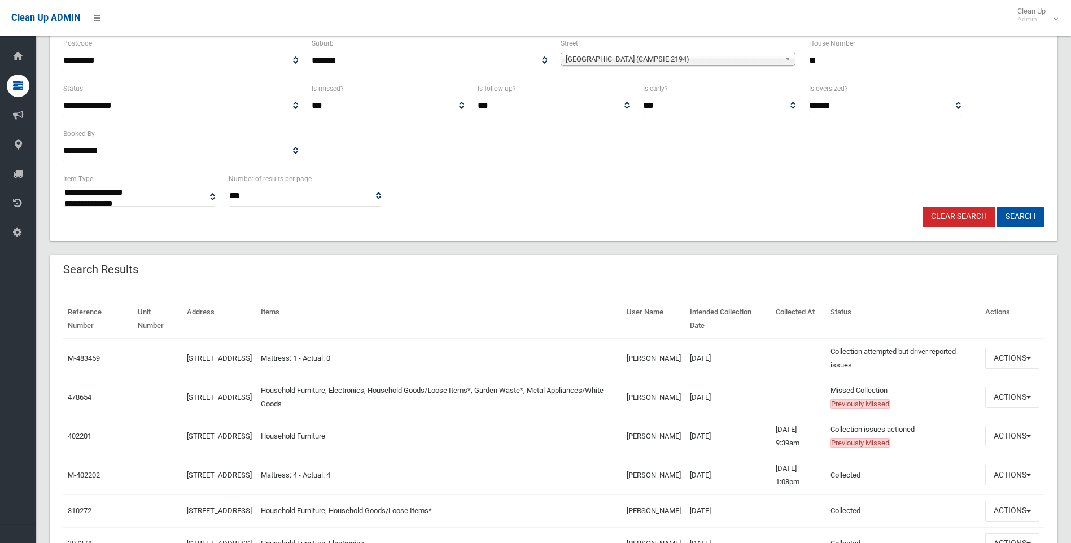
scroll to position [226, 0]
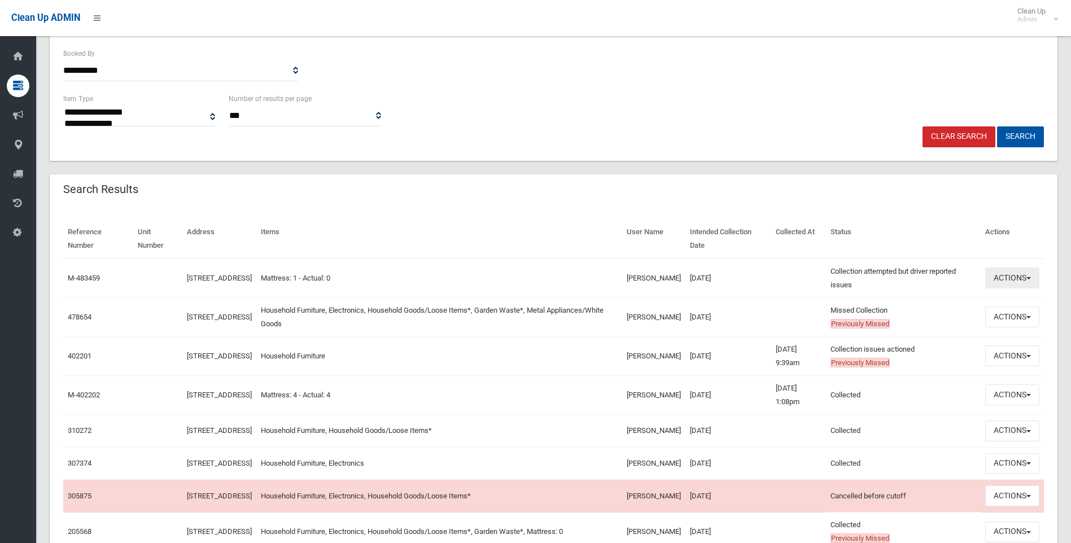
click at [1009, 272] on button "Actions" at bounding box center [1012, 278] width 54 height 21
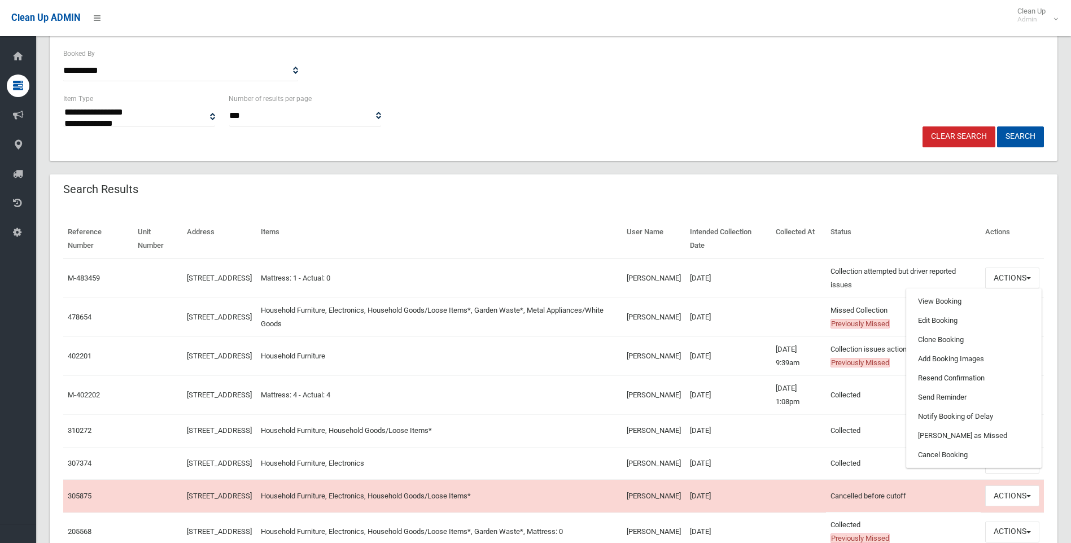
click at [812, 255] on th "Collected At" at bounding box center [798, 239] width 55 height 39
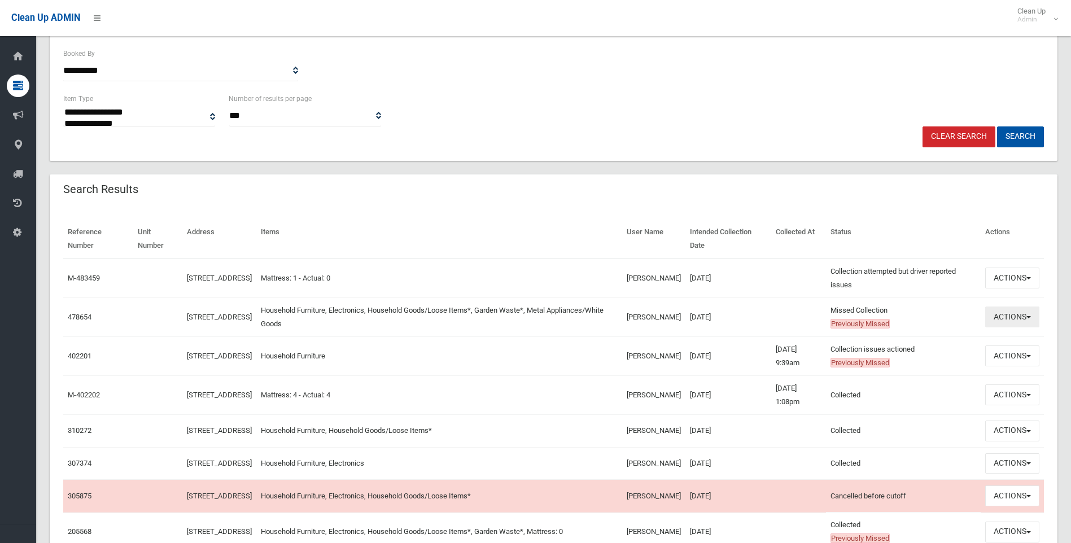
click at [1017, 316] on button "Actions" at bounding box center [1012, 317] width 54 height 21
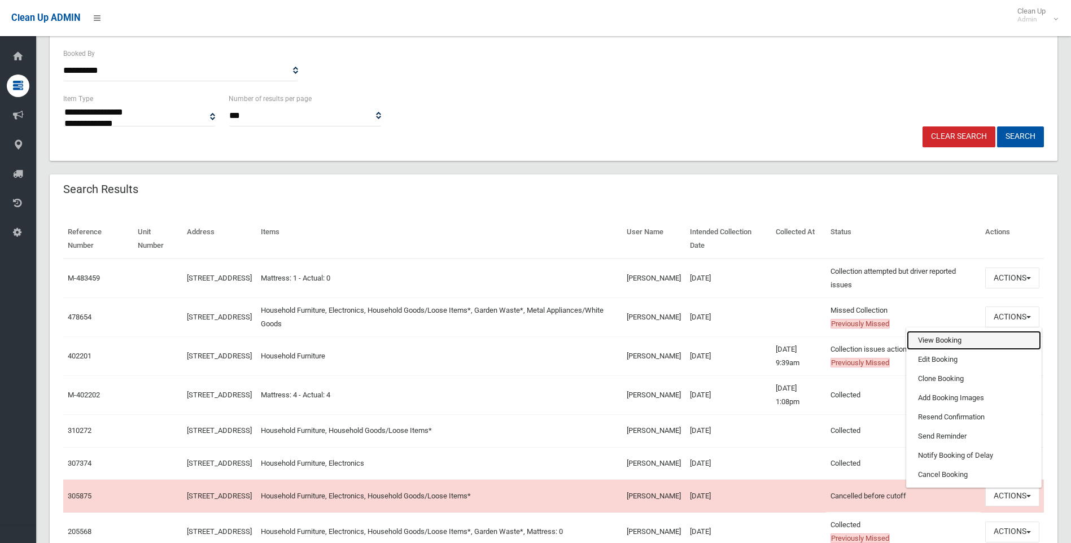
click at [934, 339] on link "View Booking" at bounding box center [974, 340] width 134 height 19
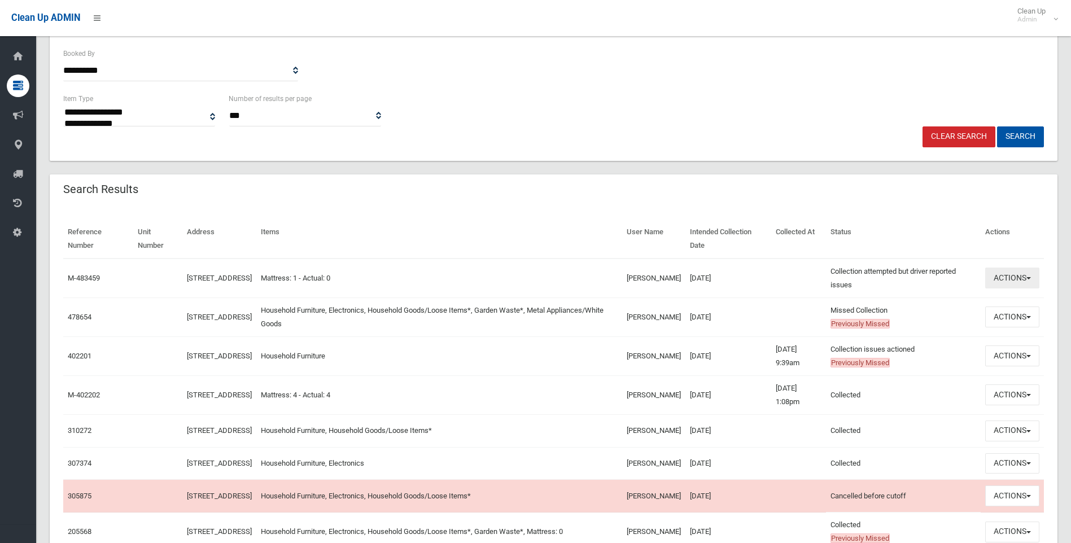
click at [1013, 273] on button "Actions" at bounding box center [1012, 278] width 54 height 21
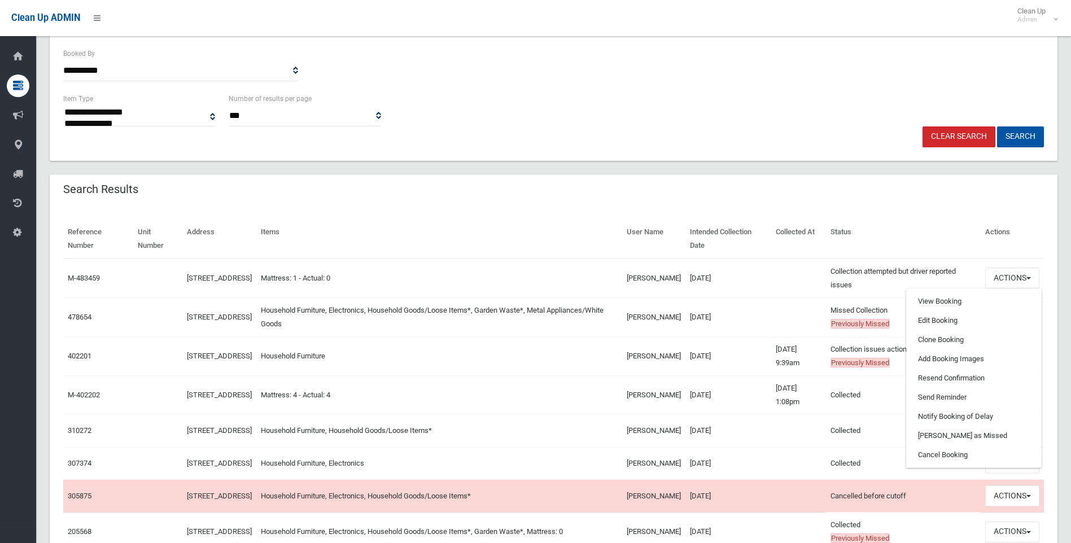
click at [907, 225] on th "Status" at bounding box center [903, 239] width 155 height 39
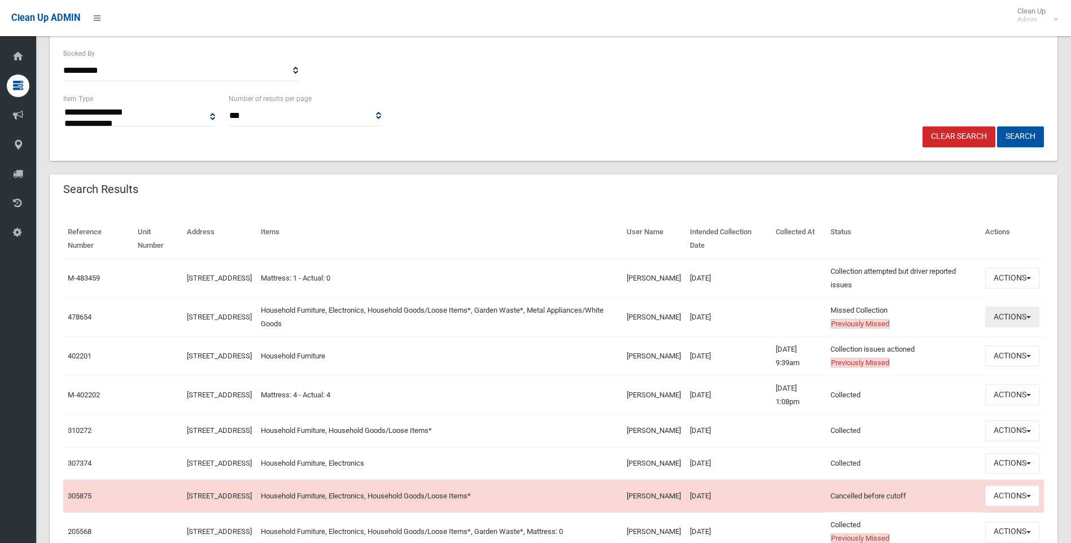
click at [1028, 326] on button "Actions" at bounding box center [1012, 317] width 54 height 21
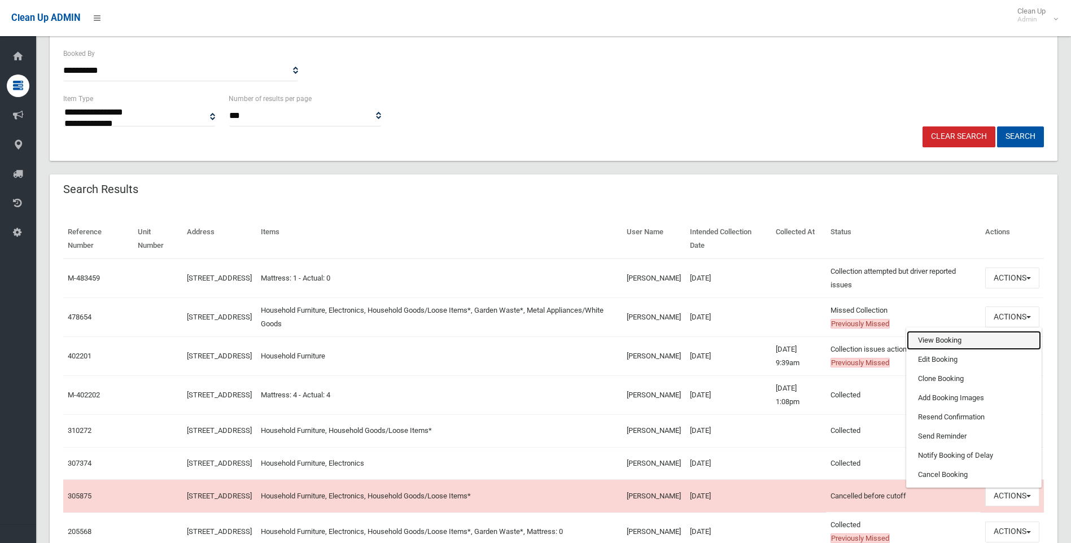
click at [959, 347] on link "View Booking" at bounding box center [974, 340] width 134 height 19
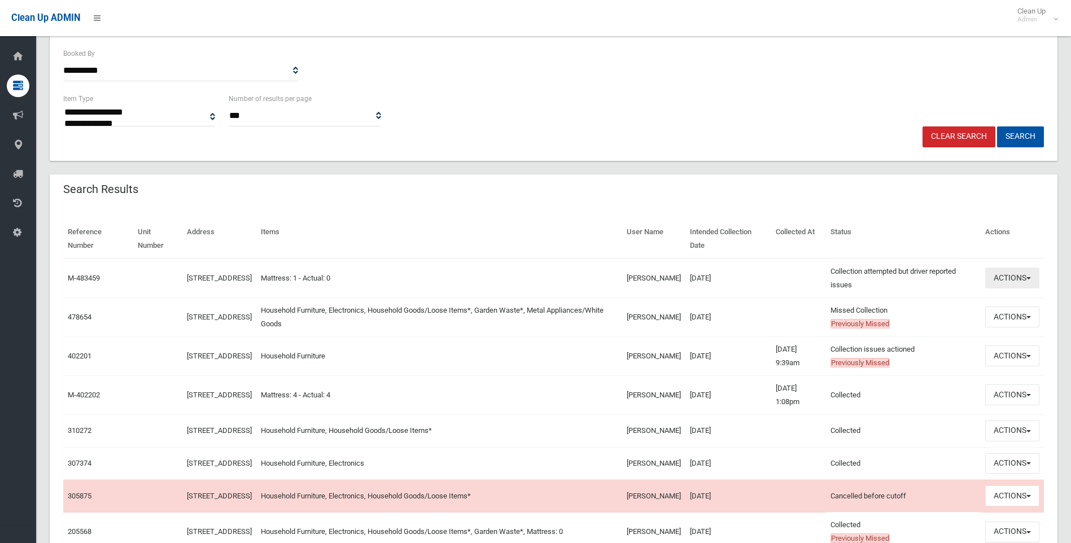
click at [1029, 284] on button "Actions" at bounding box center [1012, 278] width 54 height 21
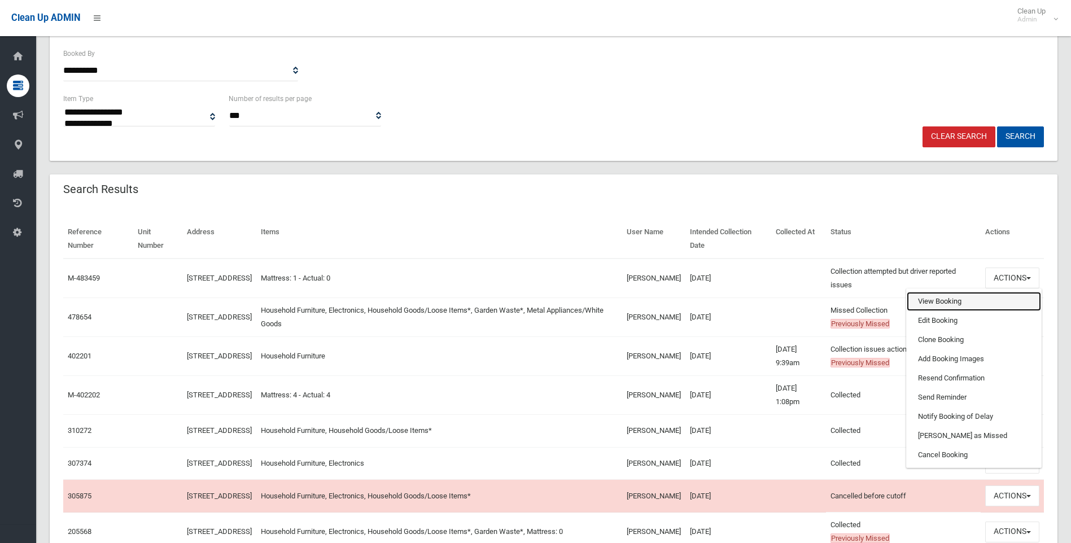
click at [979, 303] on link "View Booking" at bounding box center [974, 301] width 134 height 19
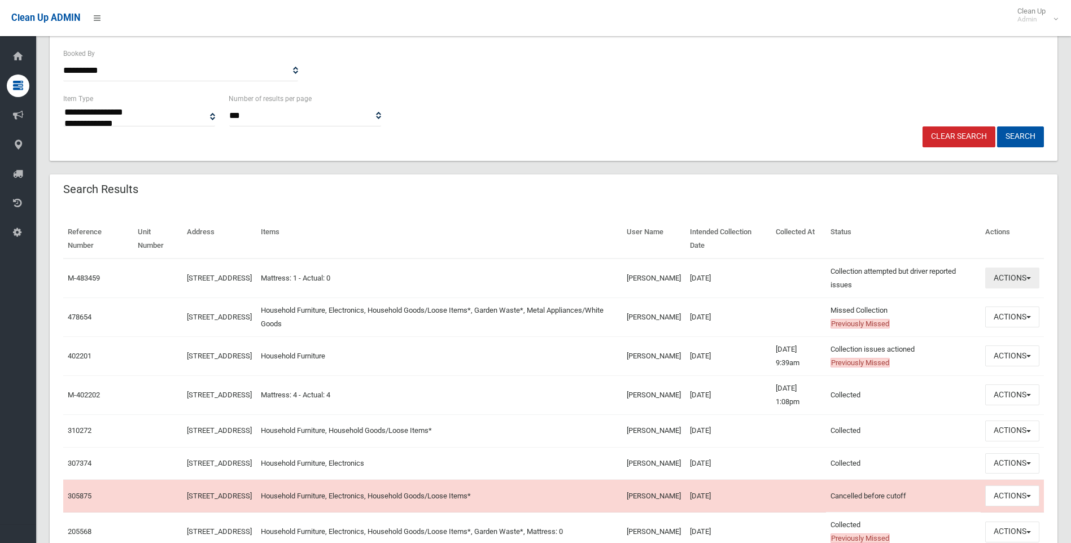
click at [1033, 271] on button "Actions" at bounding box center [1012, 278] width 54 height 21
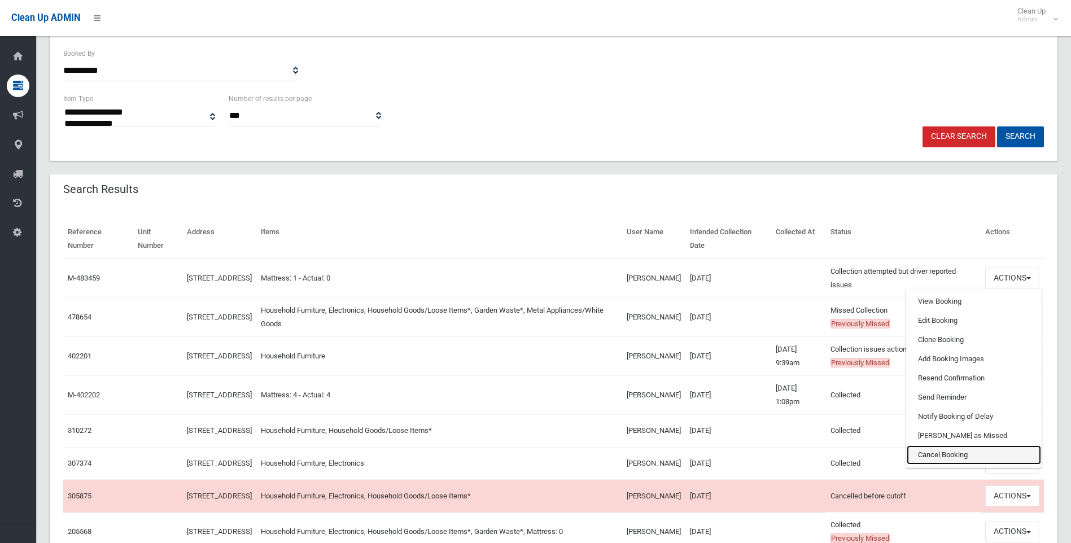
click at [945, 448] on link "Cancel Booking" at bounding box center [974, 454] width 134 height 19
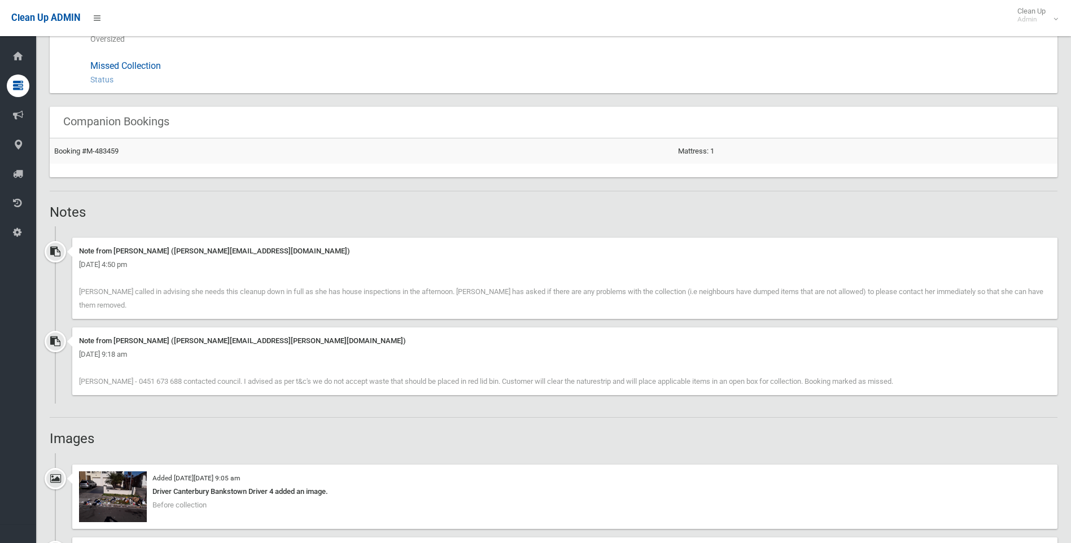
scroll to position [903, 0]
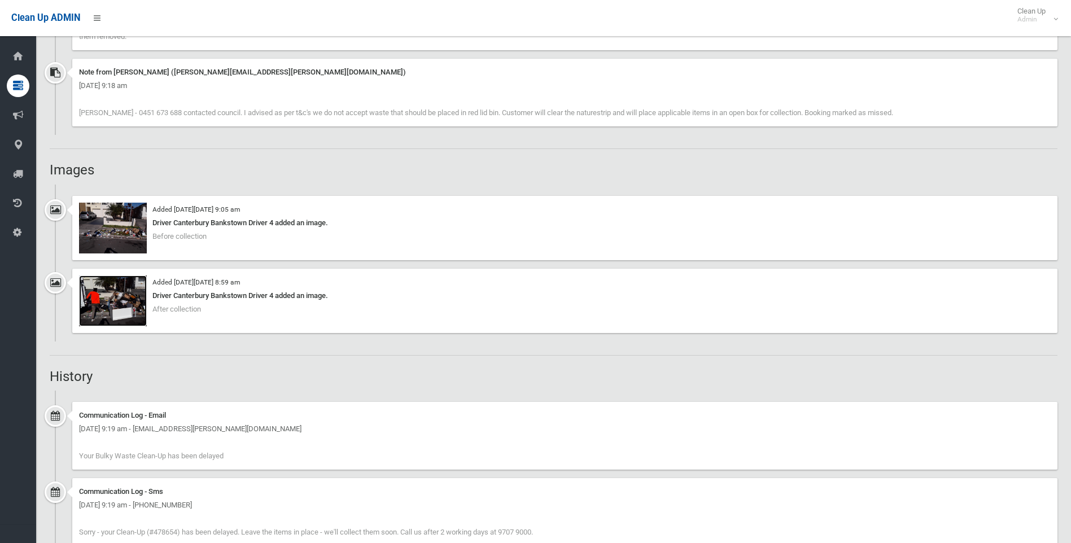
click at [103, 286] on img at bounding box center [113, 301] width 68 height 51
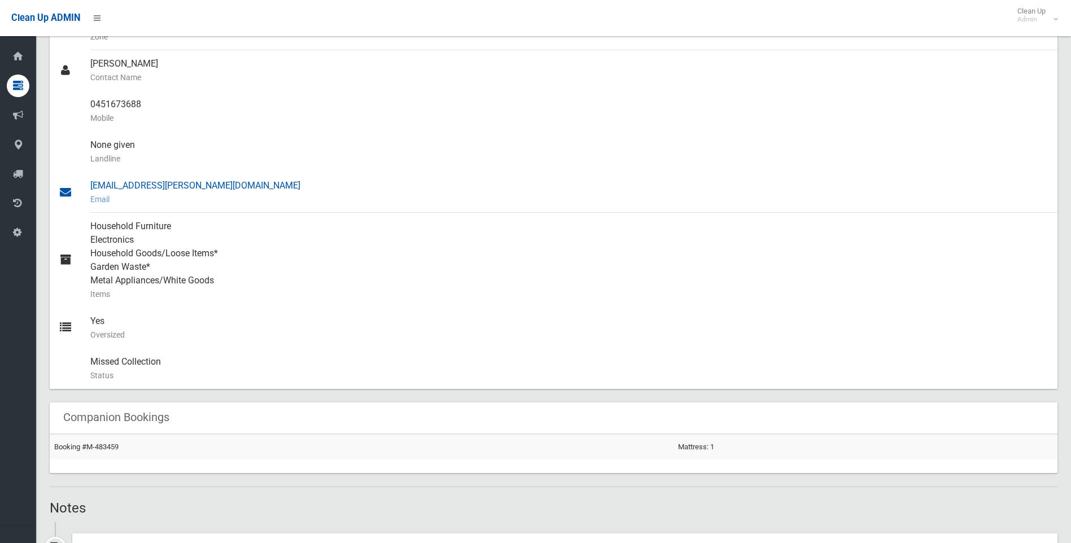
scroll to position [395, 0]
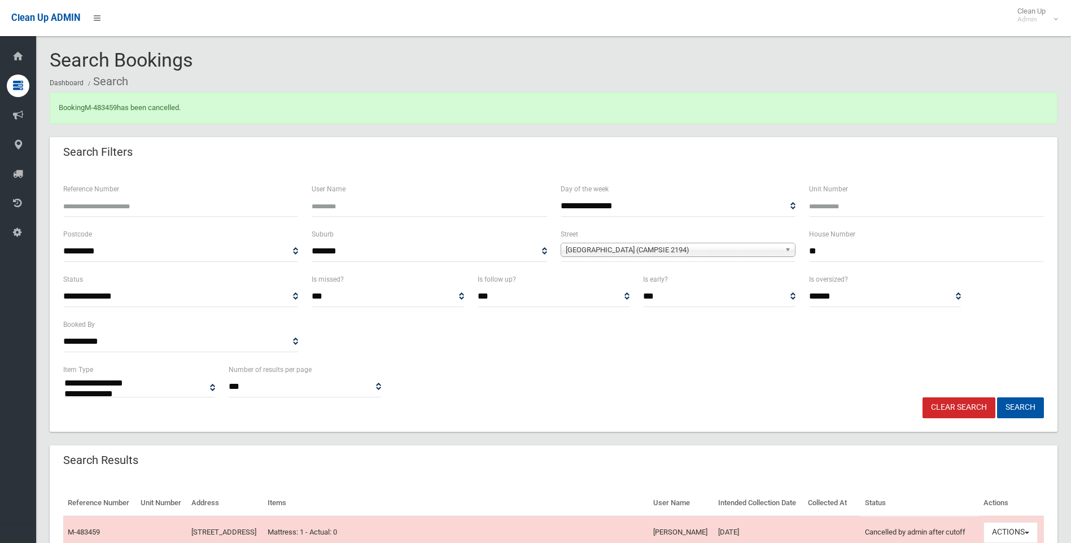
select select
